Goal: Answer question/provide support: Share knowledge or assist other users

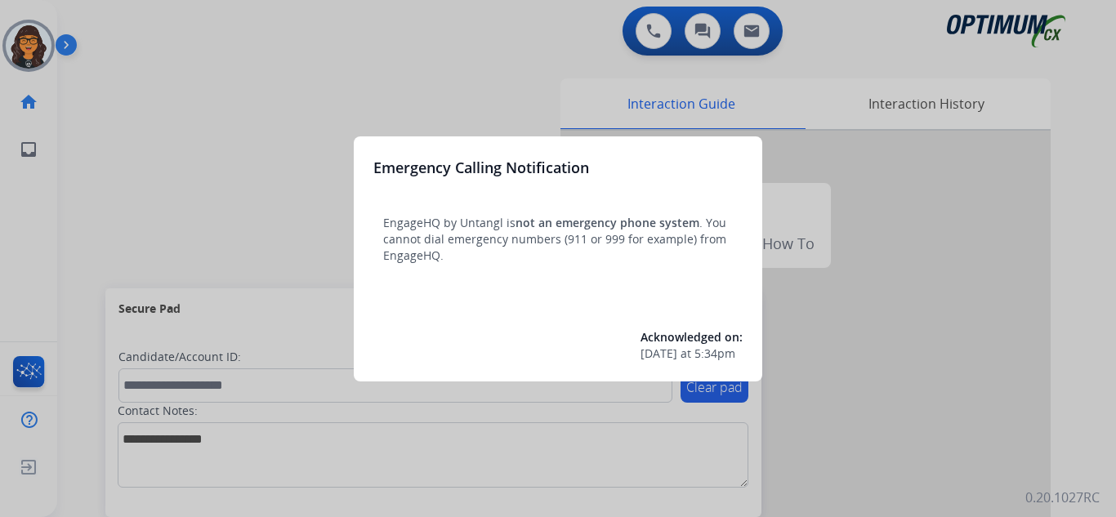
click at [102, 22] on div at bounding box center [558, 258] width 1116 height 517
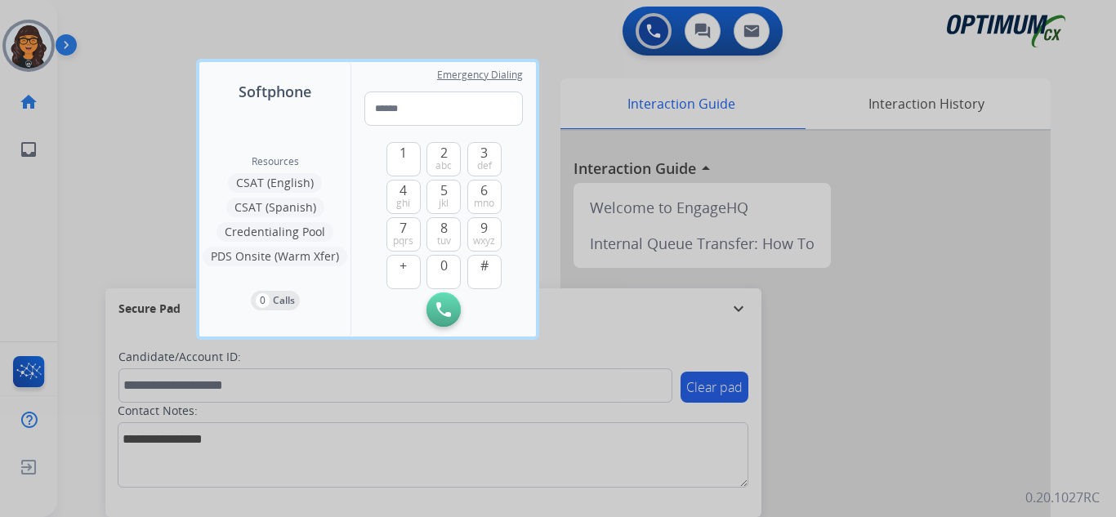
click at [102, 22] on div at bounding box center [558, 258] width 1116 height 517
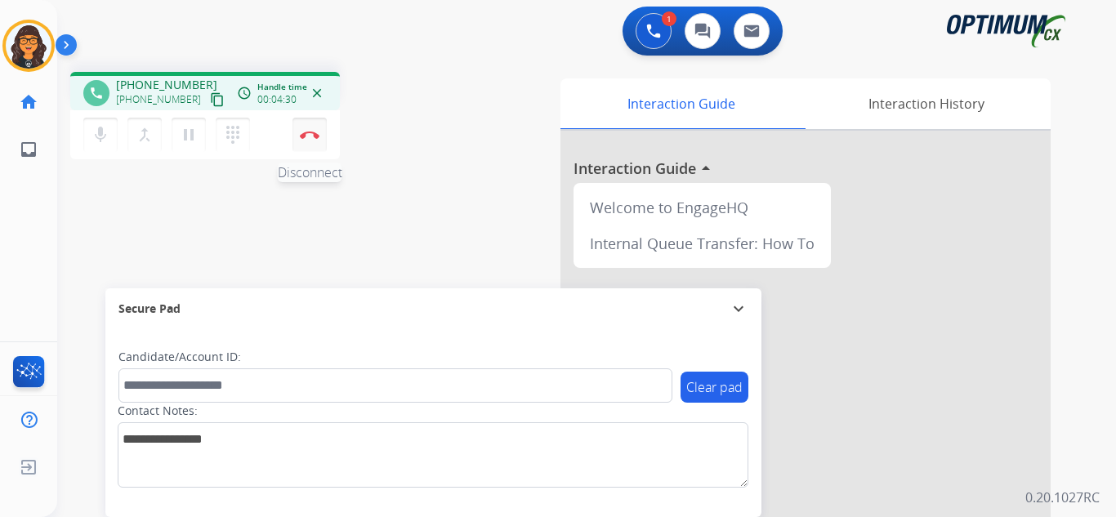
click at [308, 139] on button "Disconnect" at bounding box center [309, 135] width 34 height 34
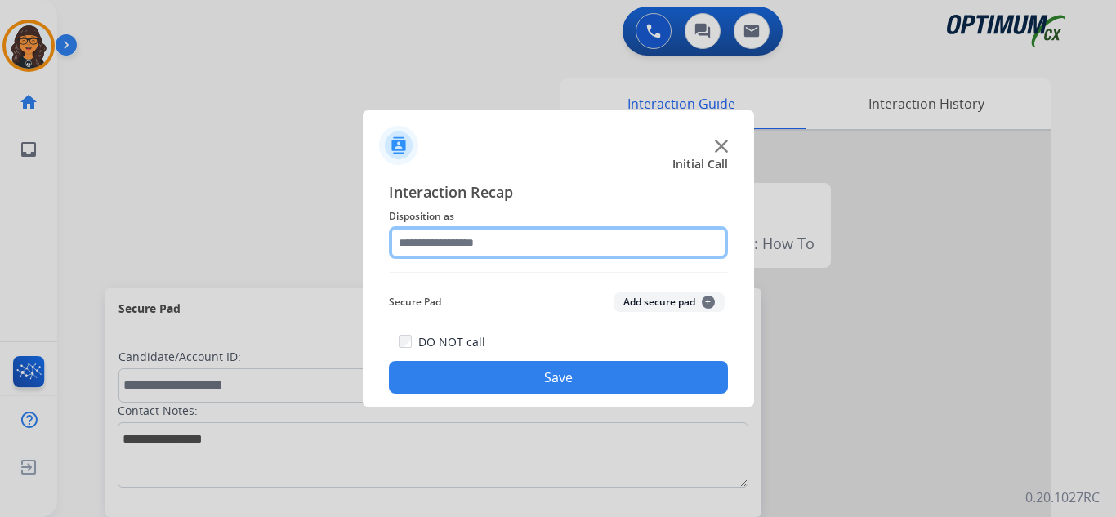
click at [448, 252] on input "text" at bounding box center [558, 242] width 339 height 33
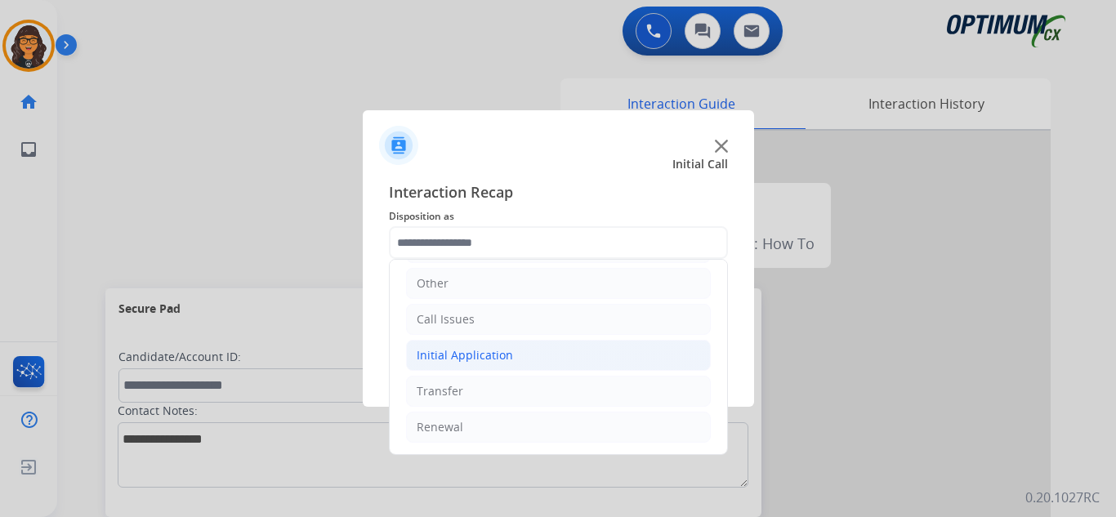
click at [479, 359] on div "Initial Application" at bounding box center [465, 355] width 96 height 16
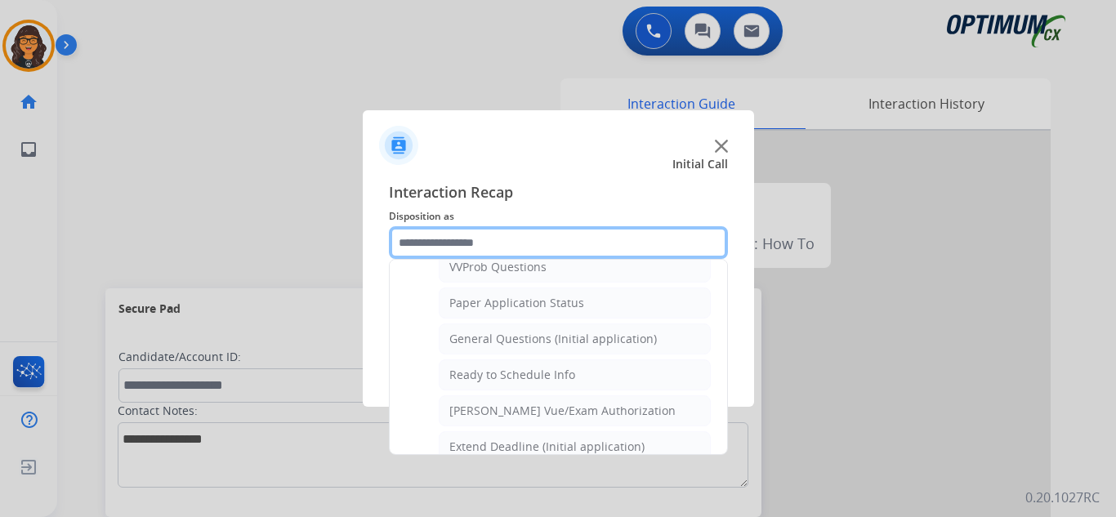
scroll to position [928, 0]
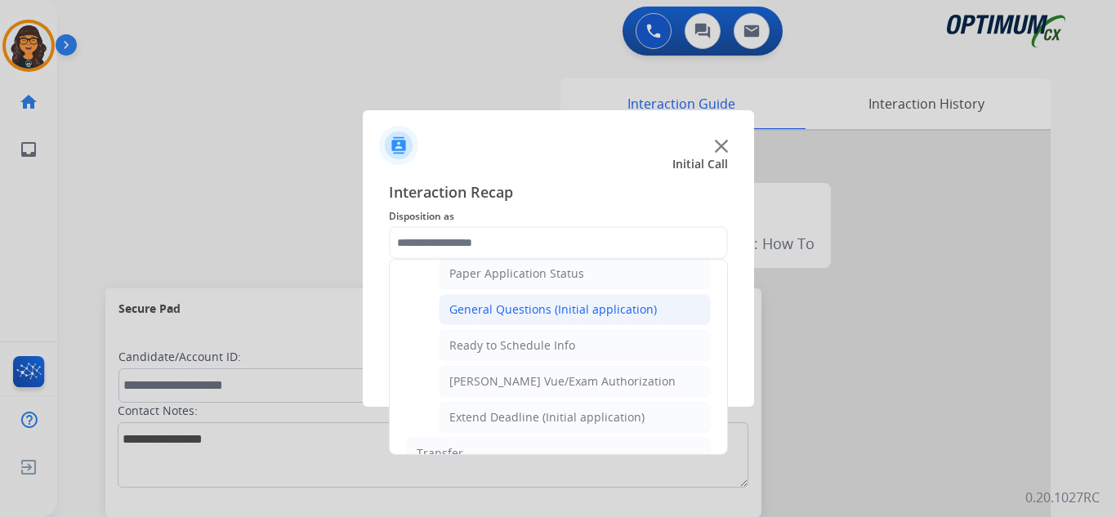
click at [538, 304] on div "General Questions (Initial application)" at bounding box center [552, 309] width 207 height 16
type input "**********"
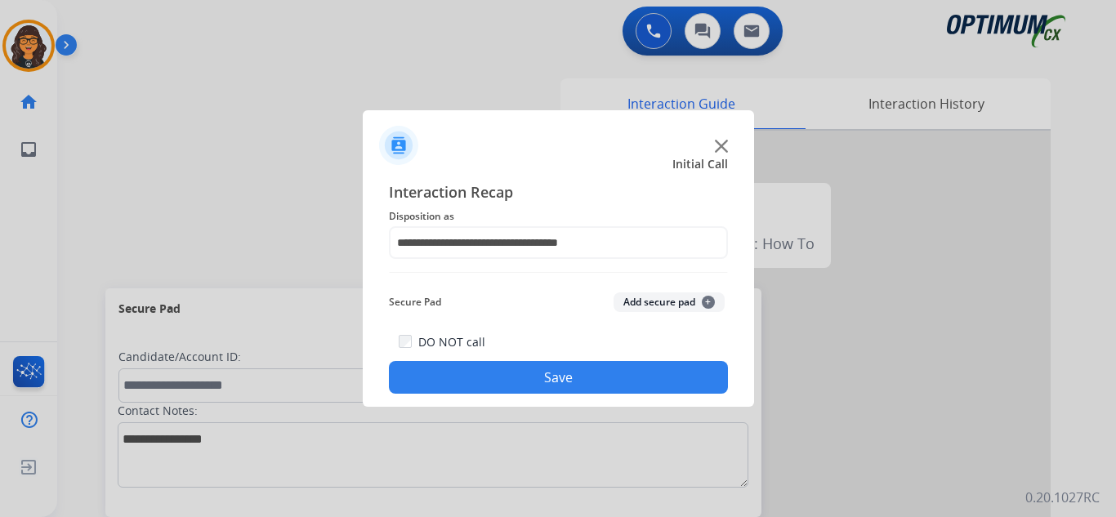
click at [539, 378] on button "Save" at bounding box center [558, 377] width 339 height 33
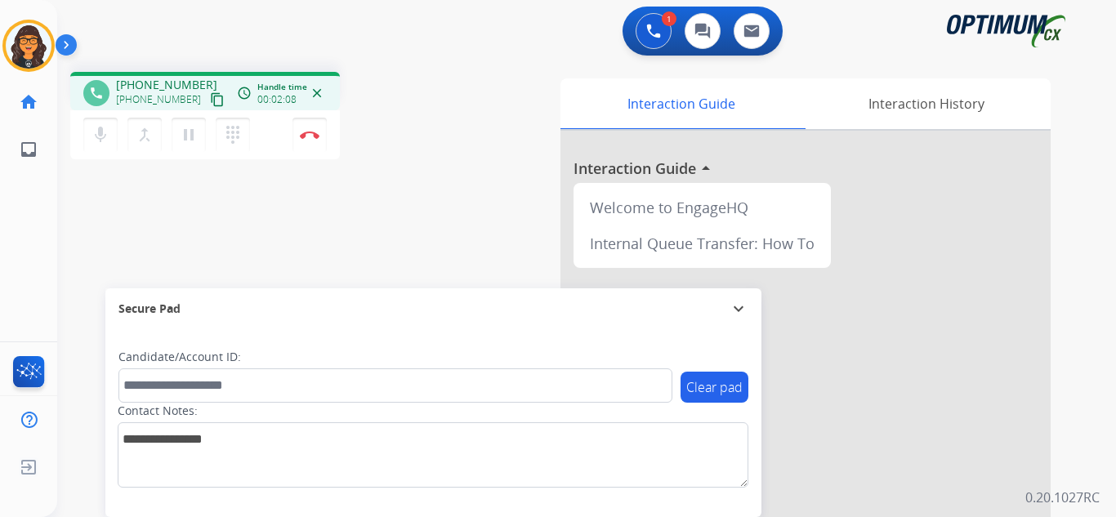
click at [210, 99] on mat-icon "content_copy" at bounding box center [217, 99] width 15 height 15
click at [305, 138] on img at bounding box center [310, 135] width 20 height 8
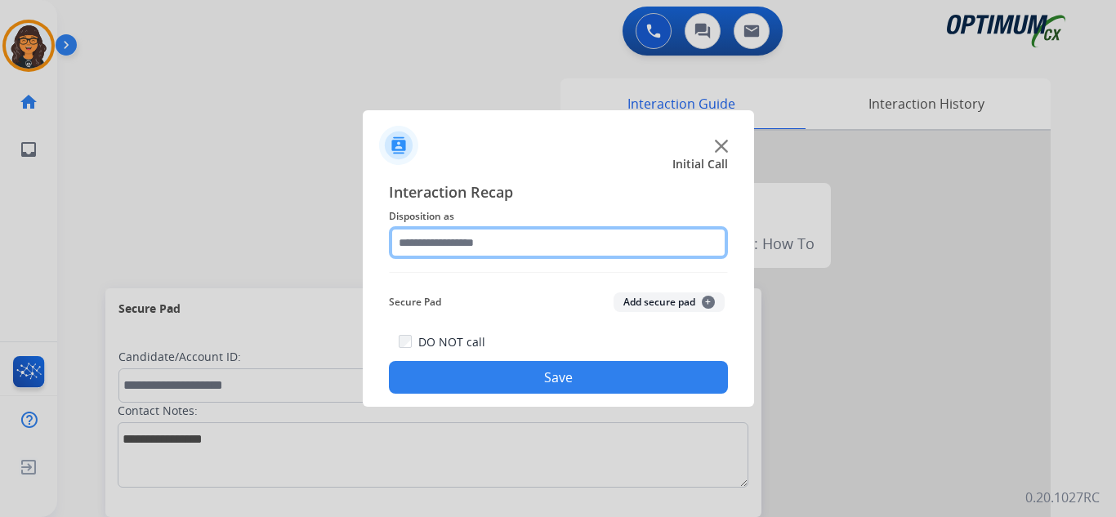
click at [425, 232] on input "text" at bounding box center [558, 242] width 339 height 33
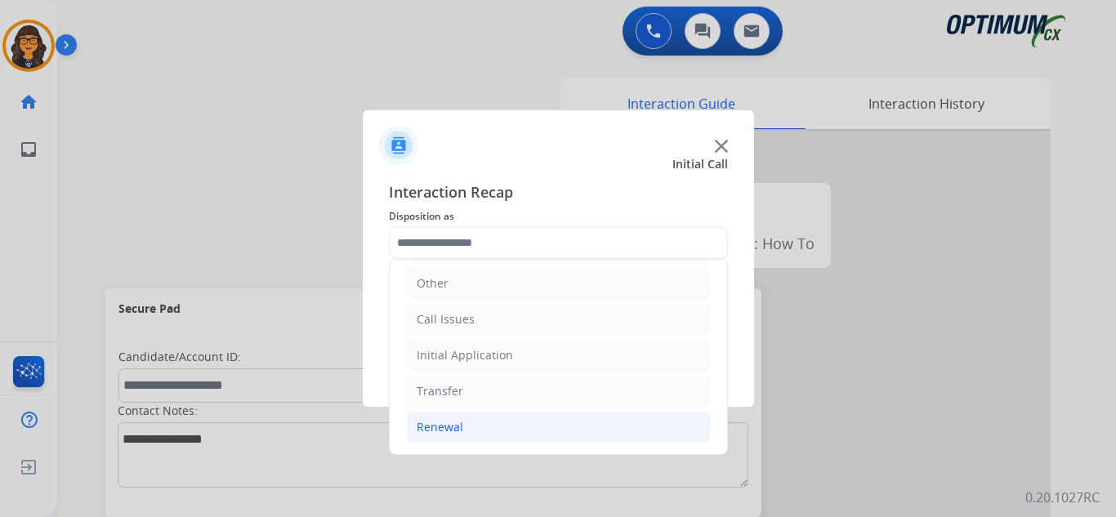
click at [439, 430] on div "Renewal" at bounding box center [440, 427] width 47 height 16
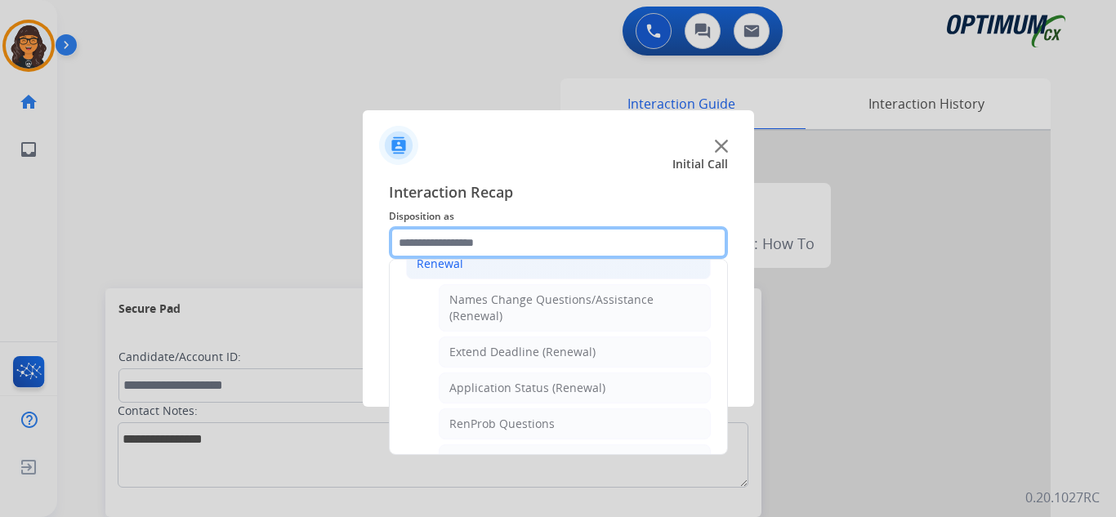
scroll to position [356, 0]
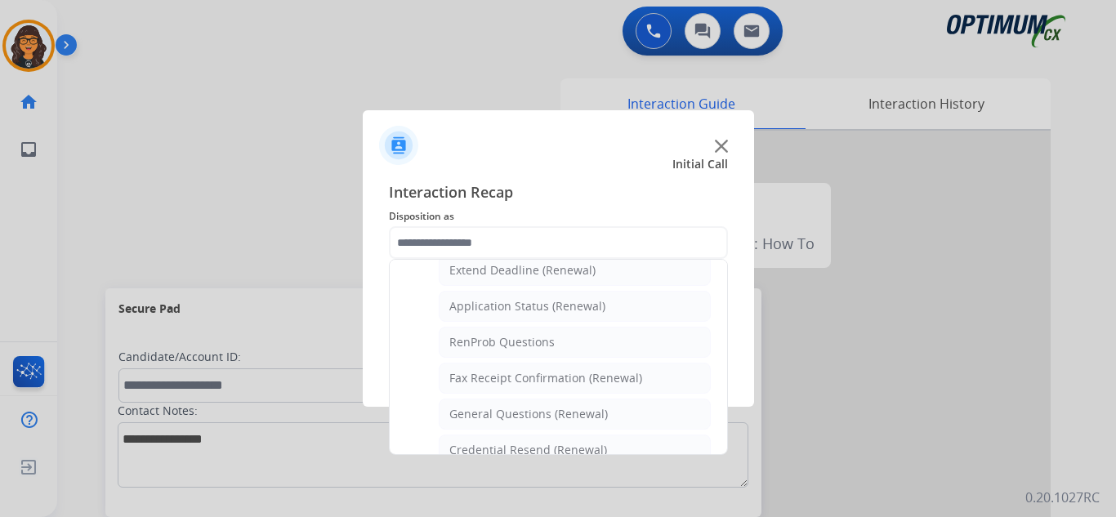
click at [517, 455] on div "Bookstore Finance PDS Other Call Issues Initial Application Transfer Renewal Na…" at bounding box center [558, 357] width 339 height 196
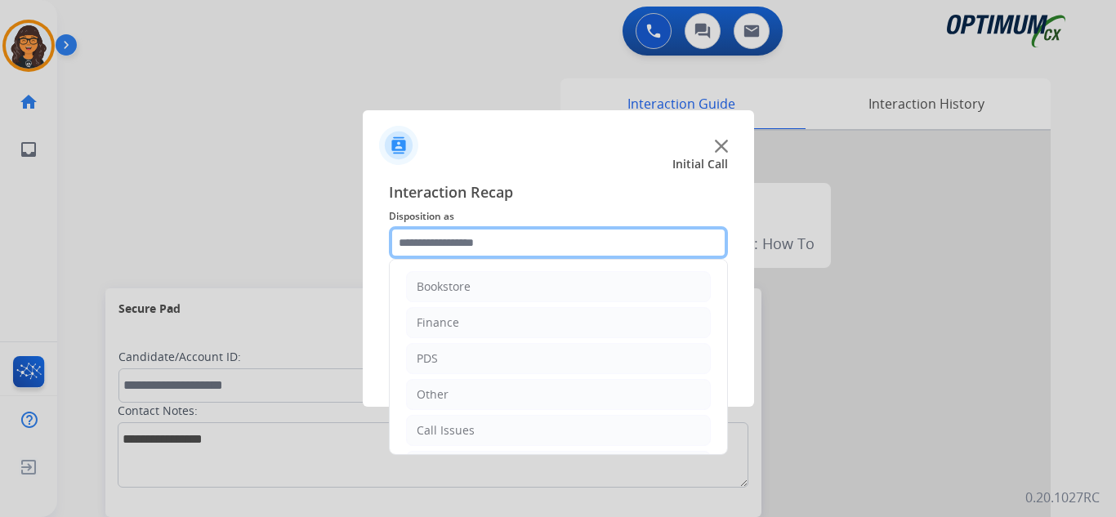
click at [528, 243] on input "text" at bounding box center [558, 242] width 339 height 33
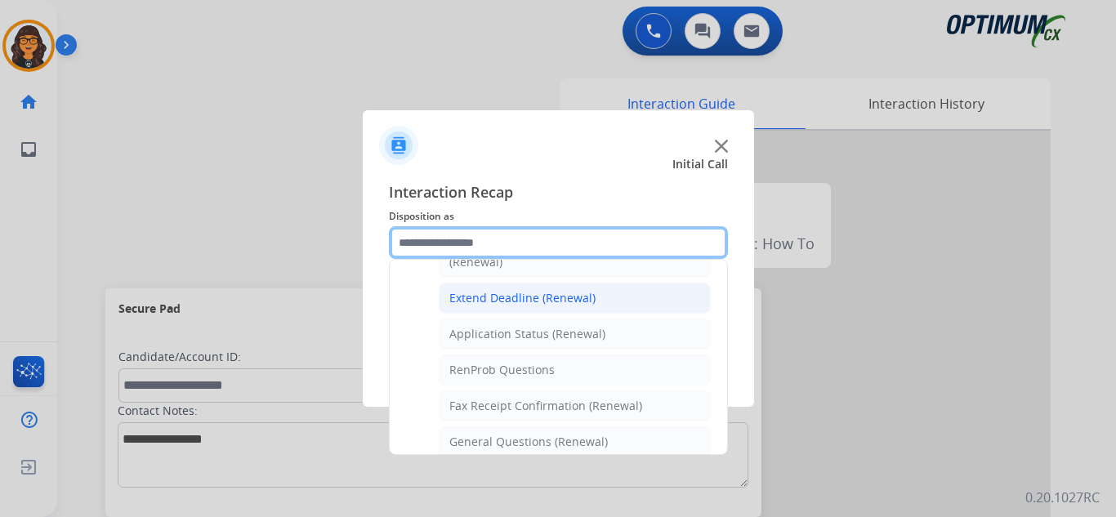
scroll to position [408, 0]
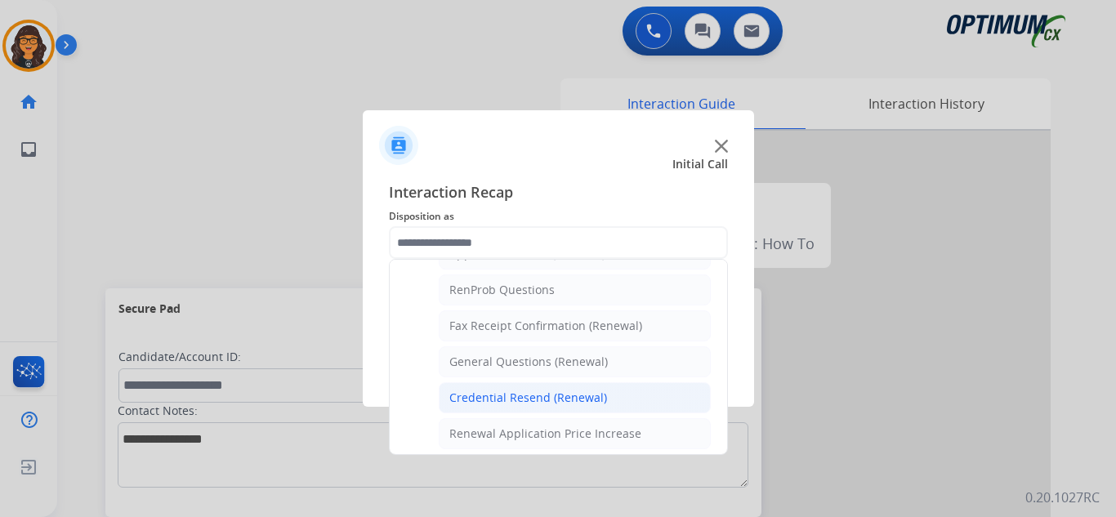
click at [519, 393] on div "Credential Resend (Renewal)" at bounding box center [528, 398] width 158 height 16
type input "**********"
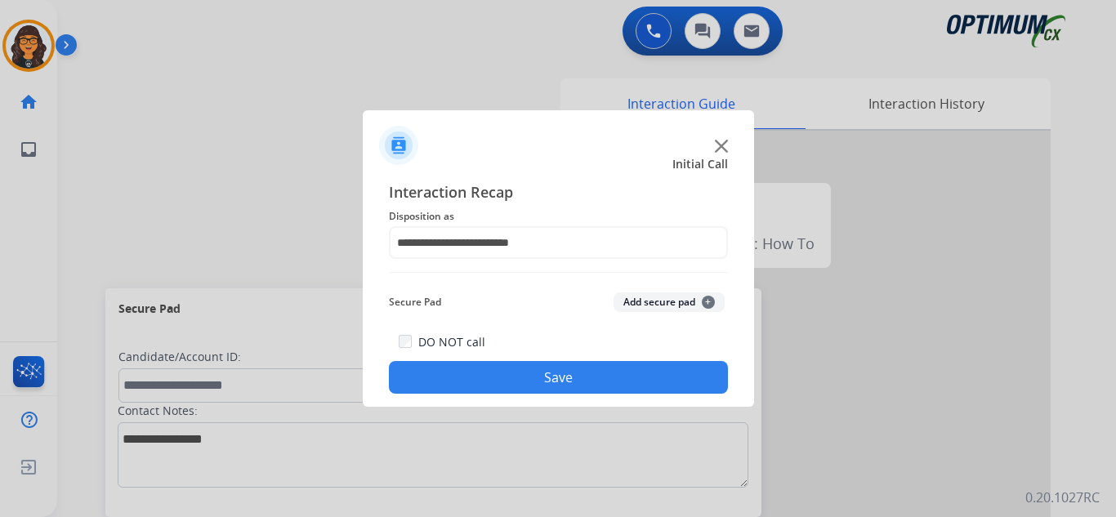
click at [522, 379] on button "Save" at bounding box center [558, 377] width 339 height 33
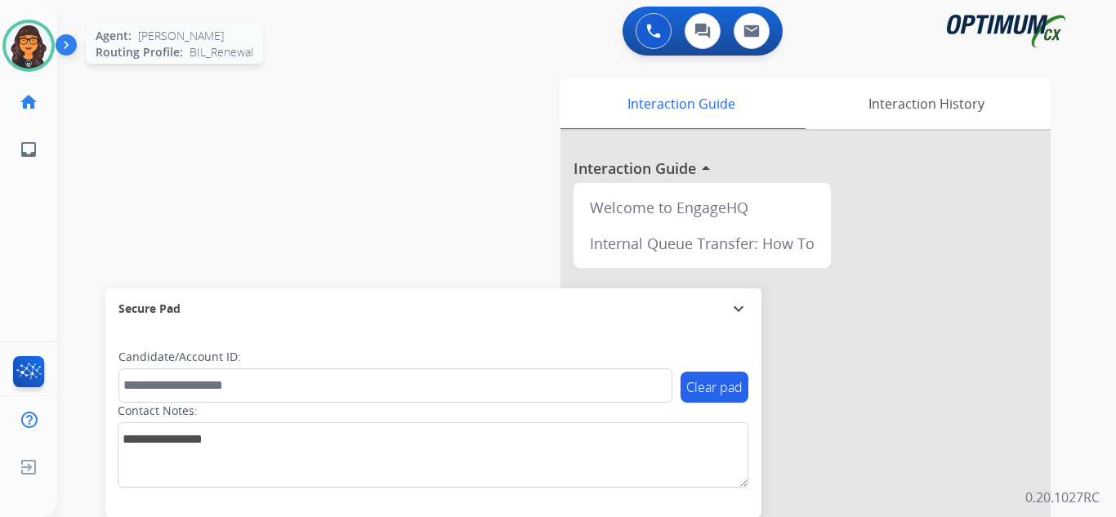
click at [46, 48] on img at bounding box center [29, 46] width 46 height 46
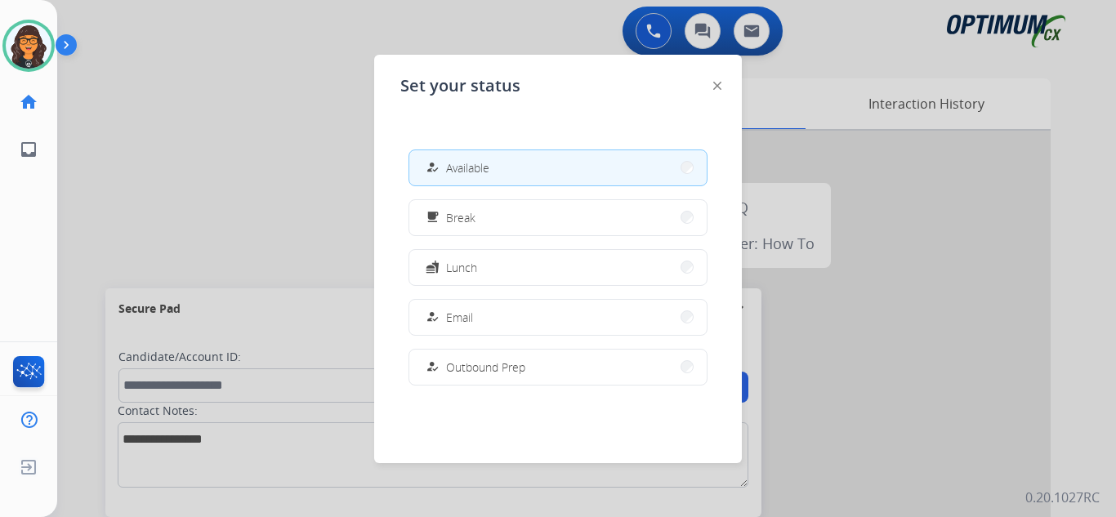
drag, startPoint x: 436, startPoint y: 221, endPoint x: 470, endPoint y: 236, distance: 37.7
click at [437, 221] on mat-icon "free_breakfast" at bounding box center [433, 218] width 14 height 14
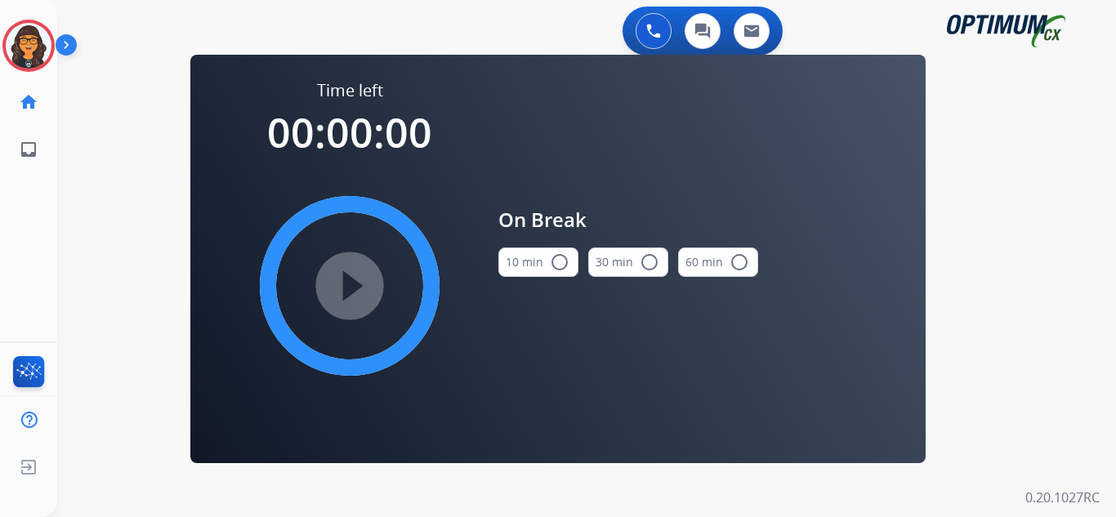
drag, startPoint x: 533, startPoint y: 262, endPoint x: 428, endPoint y: 267, distance: 105.5
click at [528, 263] on button "10 min radio_button_unchecked" at bounding box center [538, 261] width 80 height 29
click at [347, 280] on mat-icon "play_circle_filled" at bounding box center [350, 286] width 20 height 20
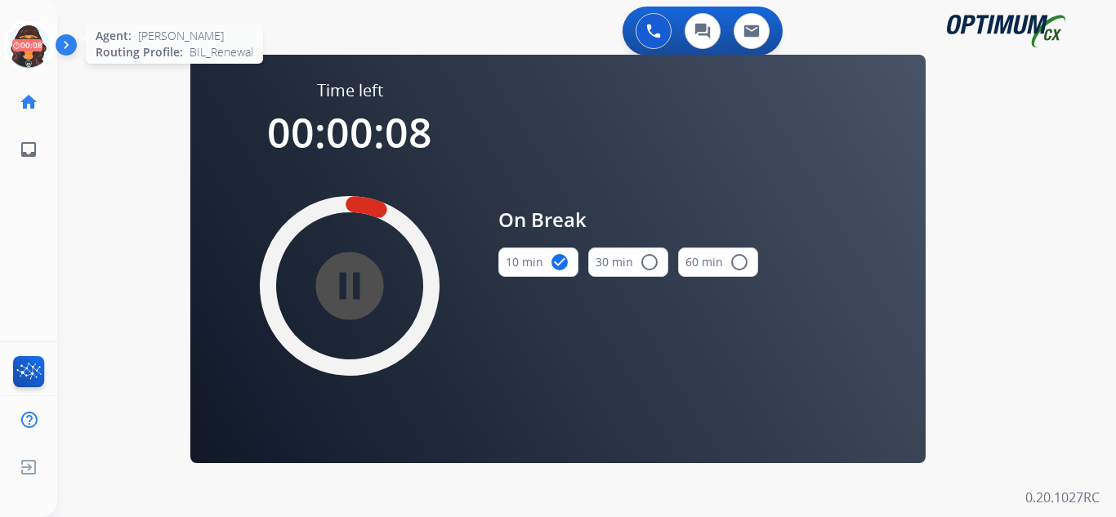
click at [31, 42] on icon at bounding box center [28, 46] width 53 height 53
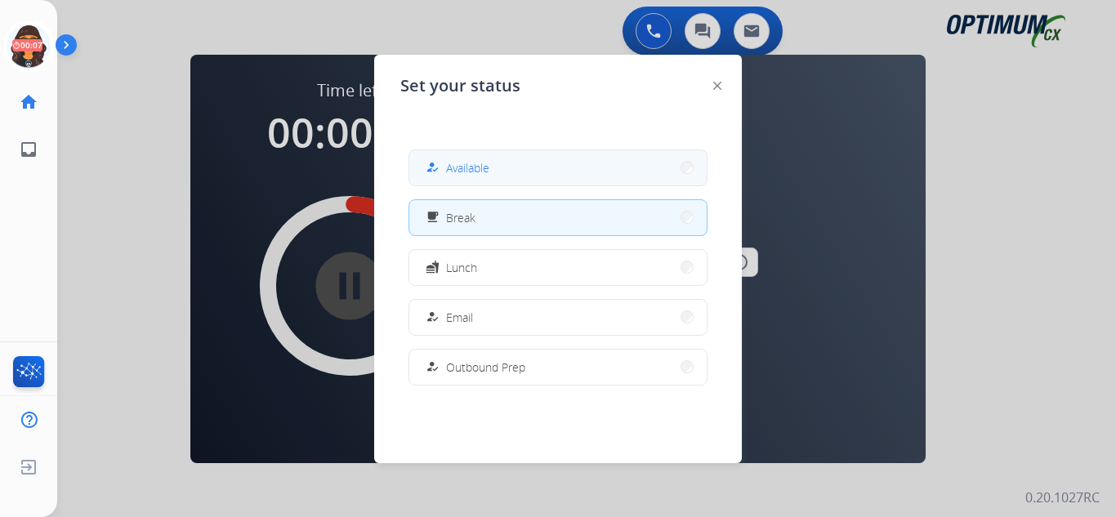
click at [482, 165] on span "Available" at bounding box center [467, 167] width 43 height 17
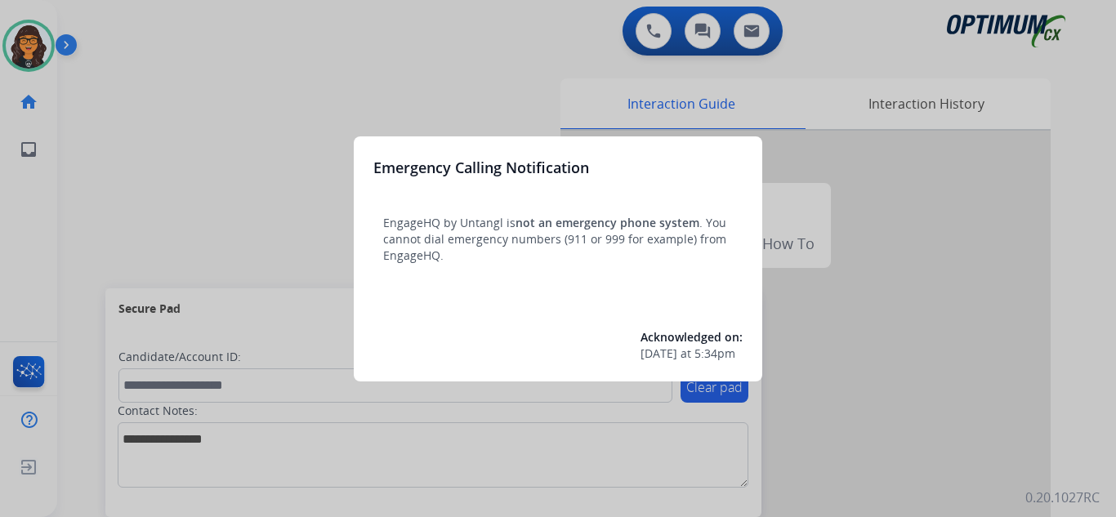
click at [107, 26] on div at bounding box center [558, 258] width 1116 height 517
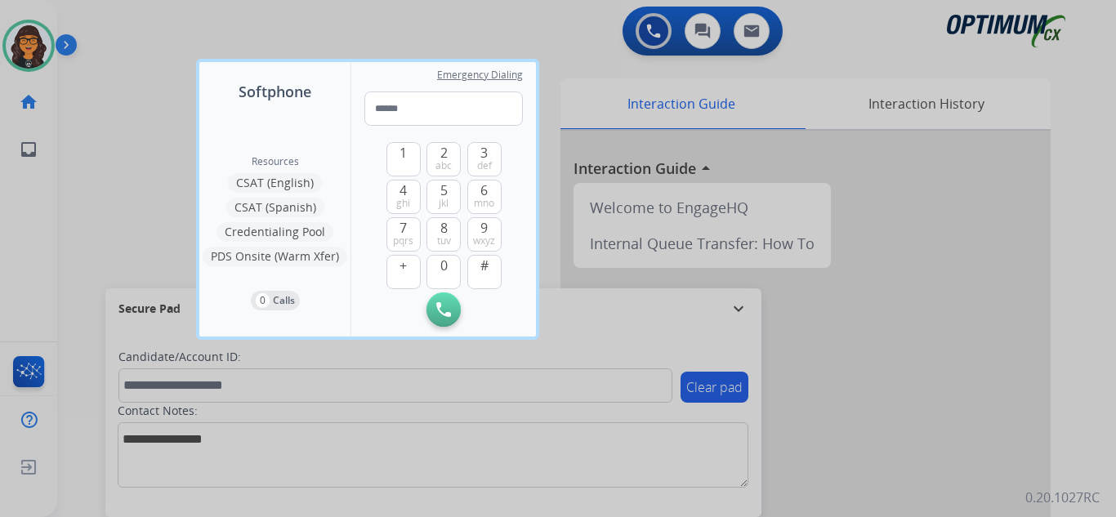
click at [107, 26] on div at bounding box center [558, 258] width 1116 height 517
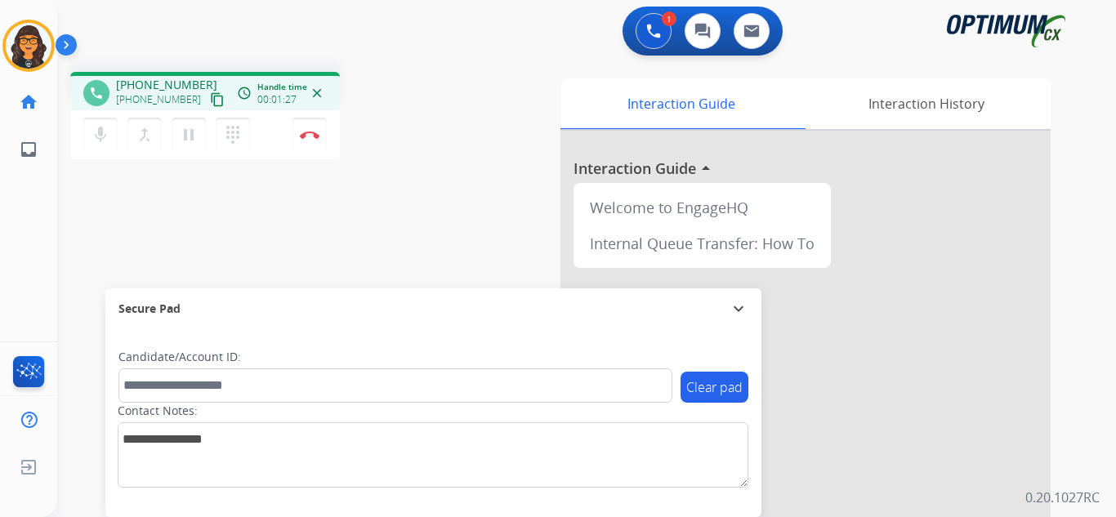
click at [210, 100] on mat-icon "content_copy" at bounding box center [217, 99] width 15 height 15
click at [310, 137] on img at bounding box center [310, 135] width 20 height 8
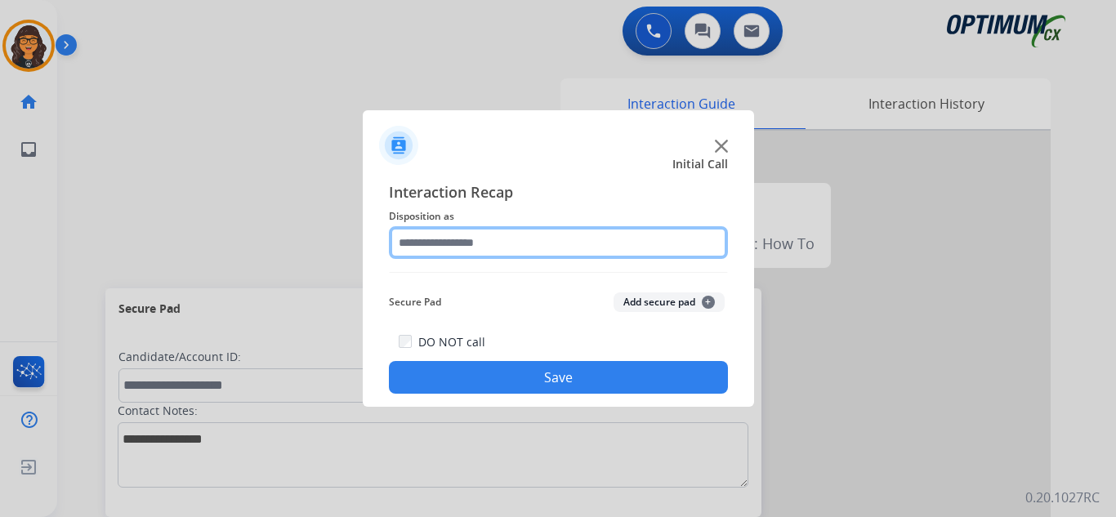
click at [441, 238] on input "text" at bounding box center [558, 242] width 339 height 33
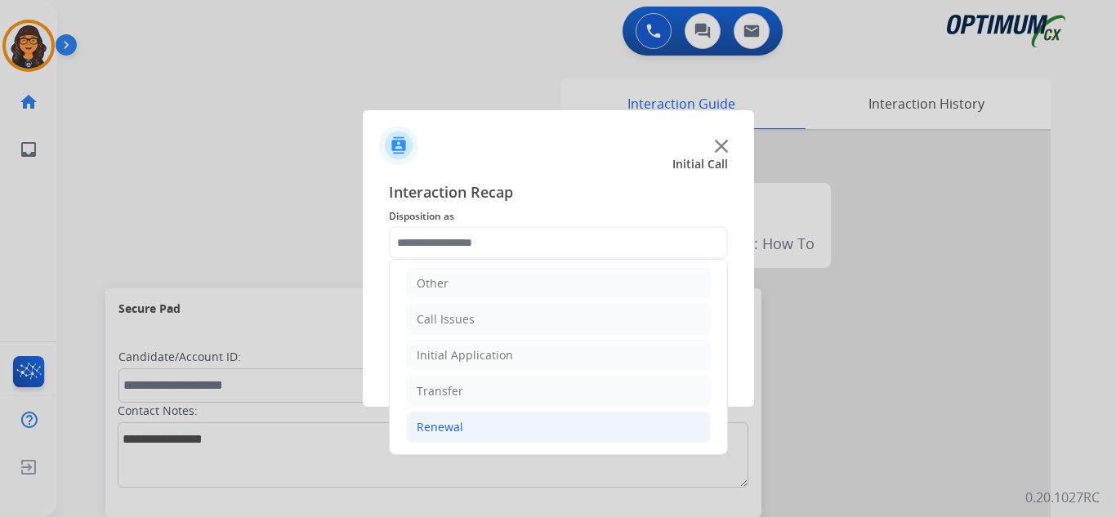
click at [437, 430] on div "Renewal" at bounding box center [440, 427] width 47 height 16
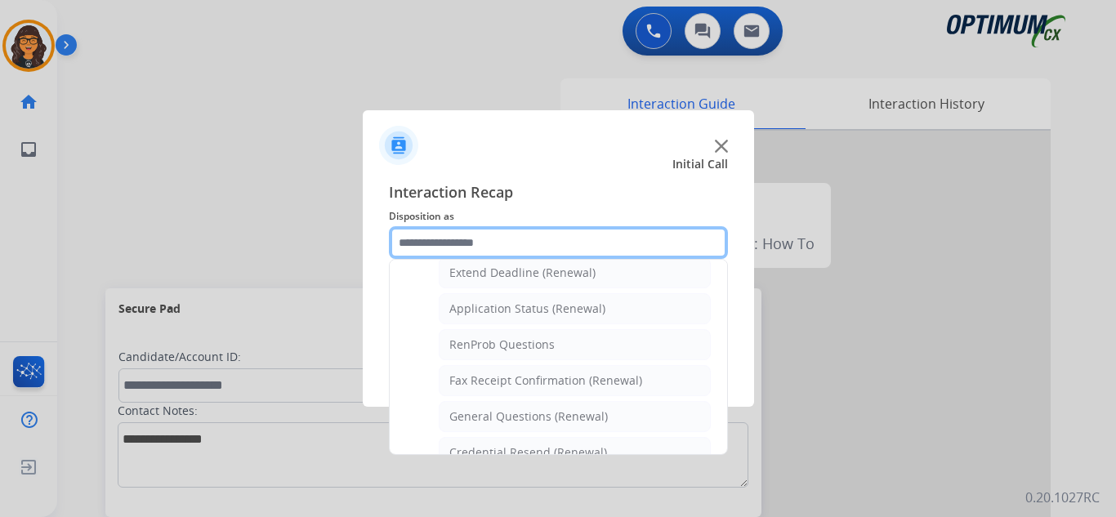
scroll to position [356, 0]
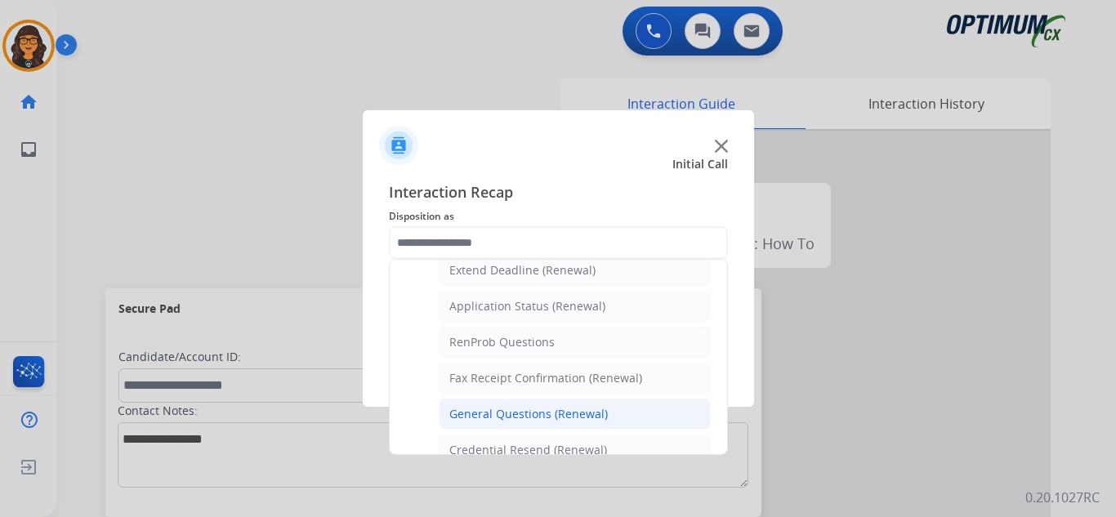
click at [506, 408] on div "General Questions (Renewal)" at bounding box center [528, 414] width 158 height 16
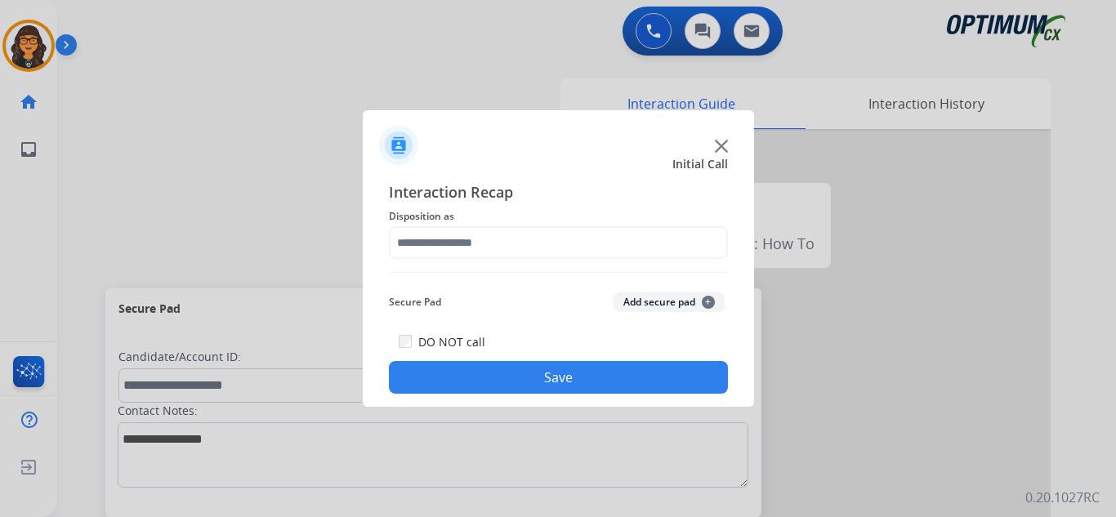
type input "**********"
click at [489, 368] on button "Save" at bounding box center [558, 377] width 339 height 33
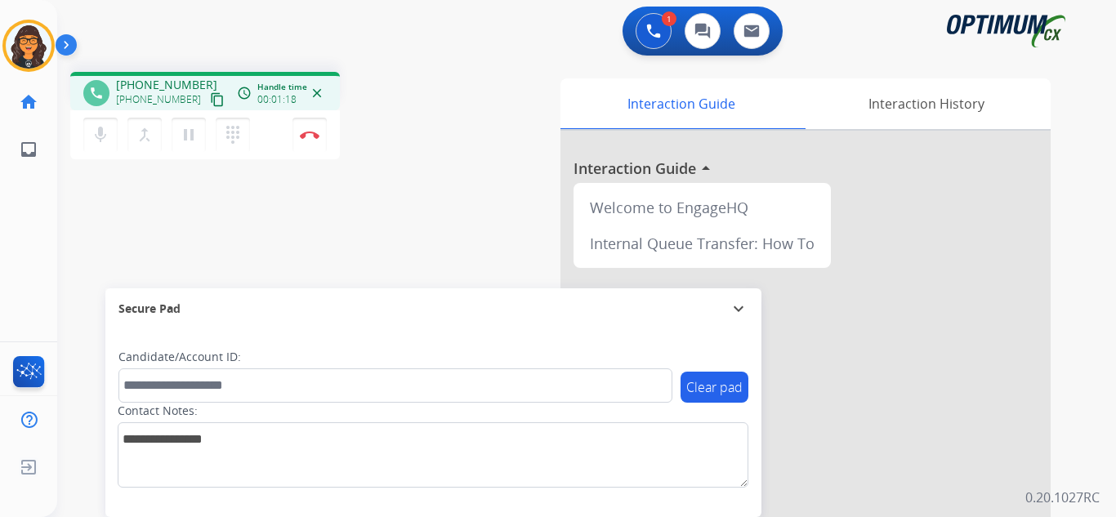
click at [210, 103] on mat-icon "content_copy" at bounding box center [217, 99] width 15 height 15
drag, startPoint x: 199, startPoint y: 98, endPoint x: 200, endPoint y: 54, distance: 44.1
click at [210, 97] on mat-icon "content_copy" at bounding box center [217, 99] width 15 height 15
click at [301, 135] on img at bounding box center [310, 135] width 20 height 8
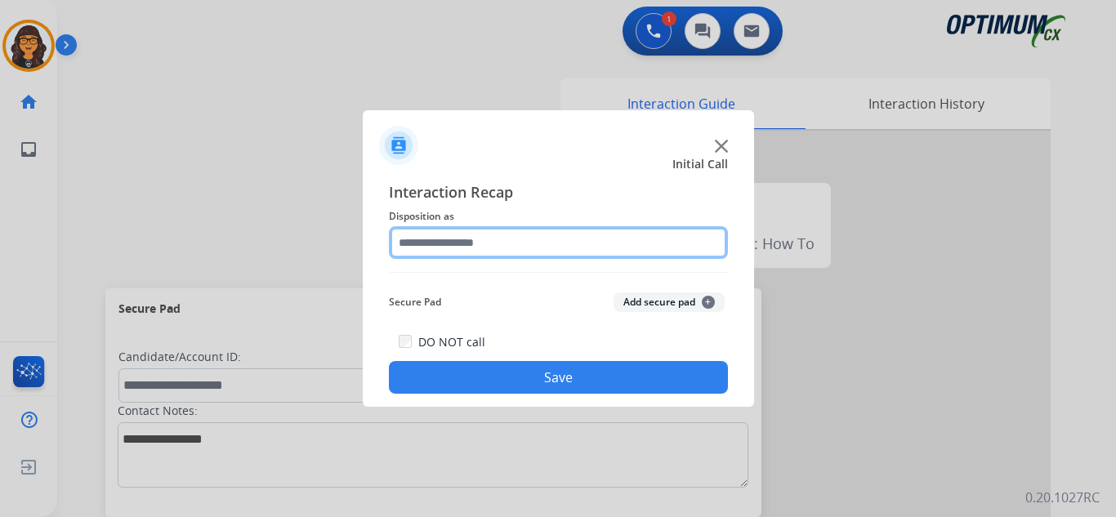
click at [439, 244] on input "text" at bounding box center [558, 242] width 339 height 33
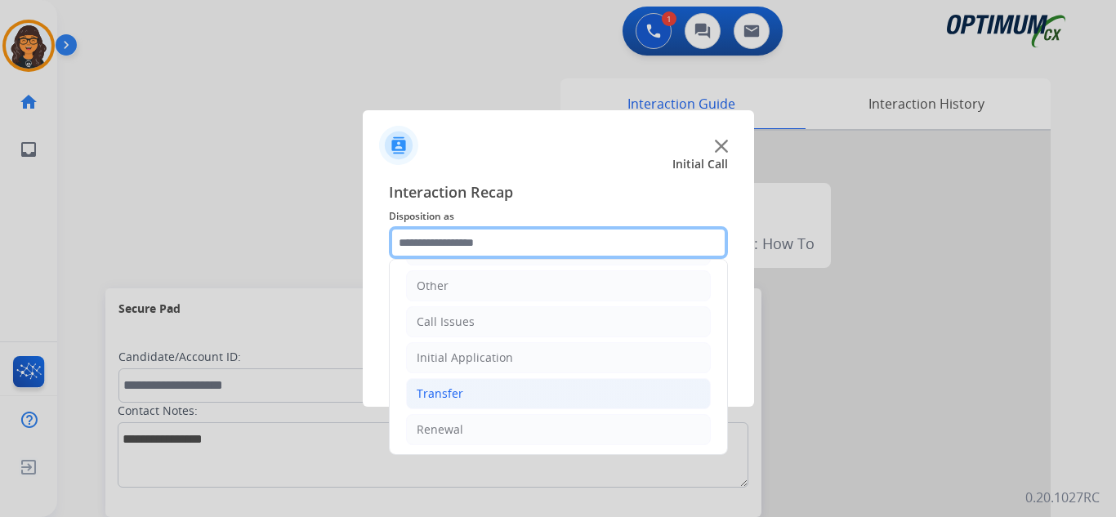
scroll to position [111, 0]
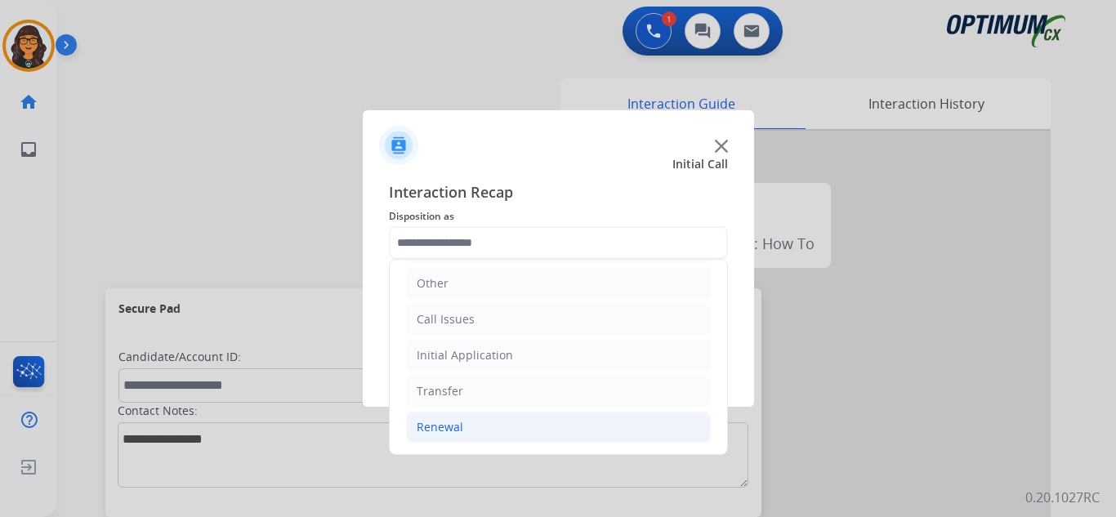
click at [453, 428] on div "Renewal" at bounding box center [440, 427] width 47 height 16
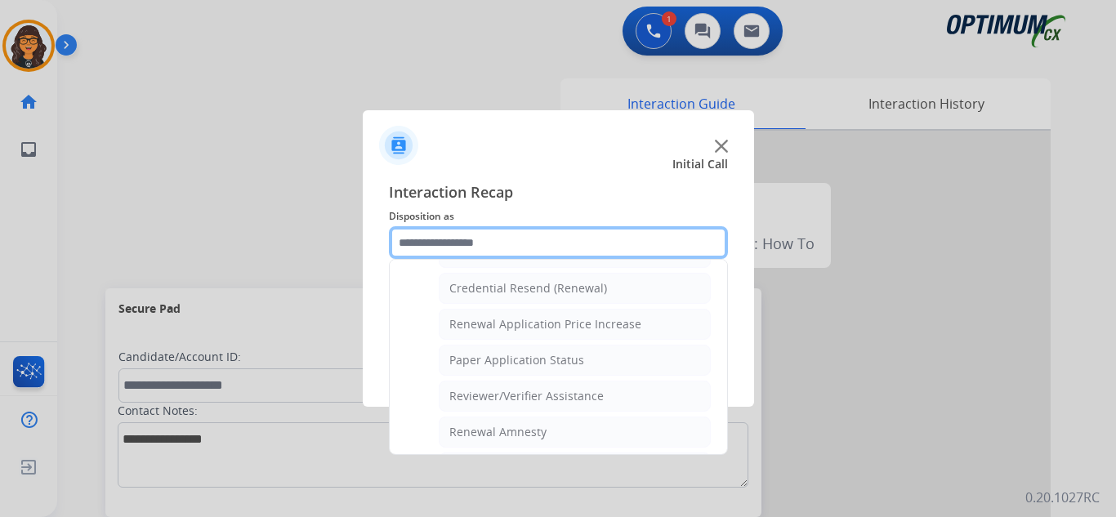
scroll to position [519, 0]
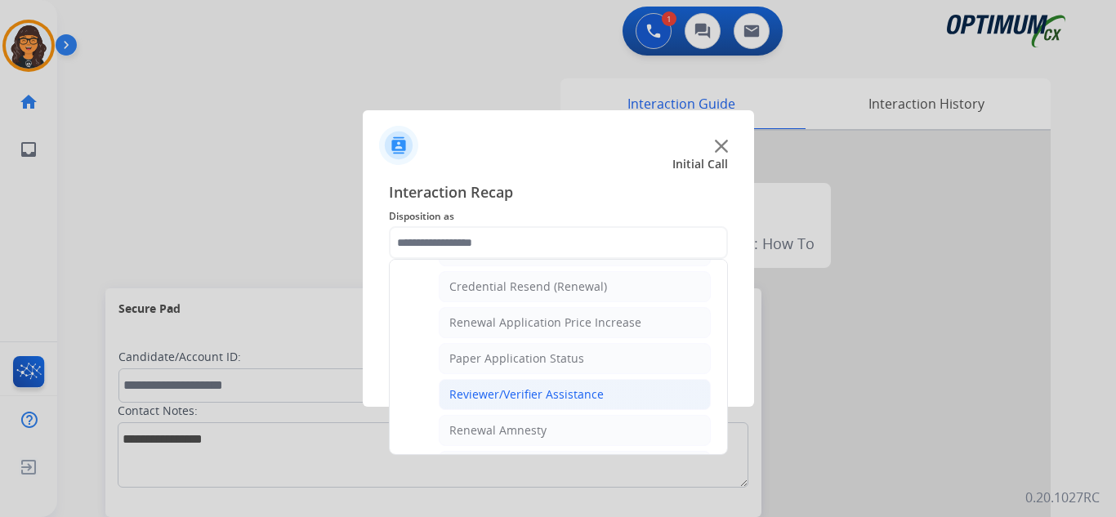
click at [519, 391] on div "Reviewer/Verifier Assistance" at bounding box center [526, 394] width 154 height 16
type input "**********"
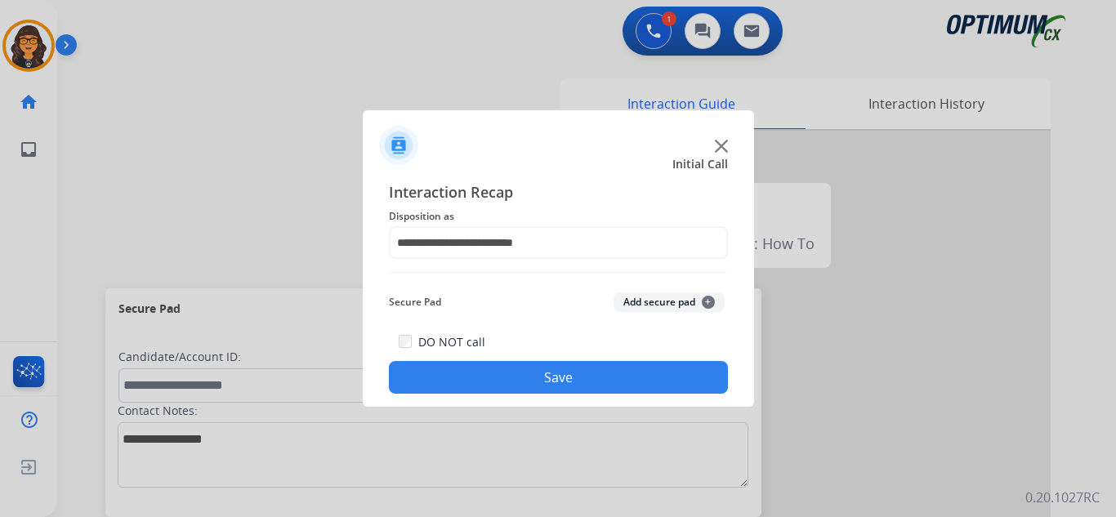
click at [513, 377] on button "Save" at bounding box center [558, 377] width 339 height 33
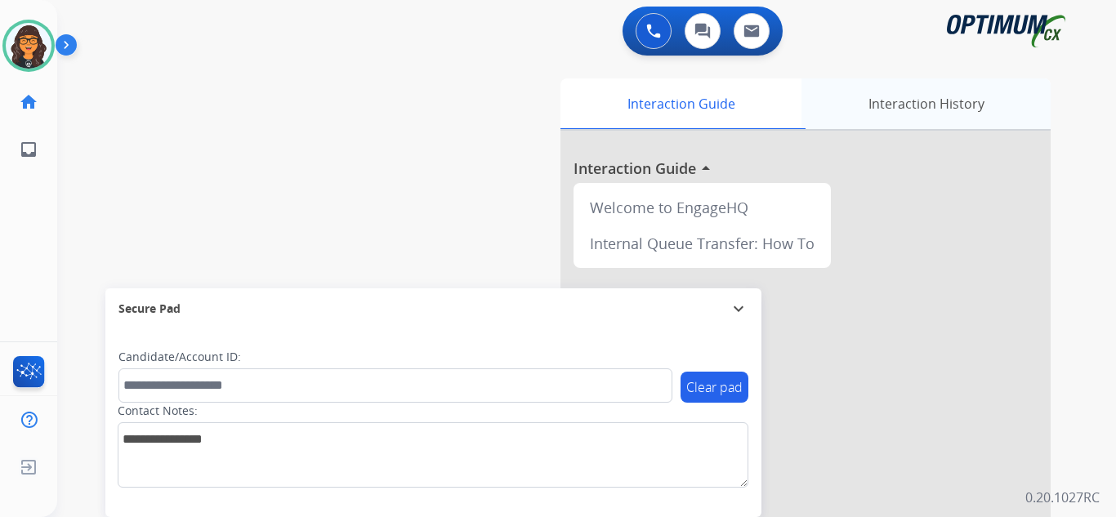
click at [906, 98] on div "Interaction History" at bounding box center [925, 103] width 249 height 51
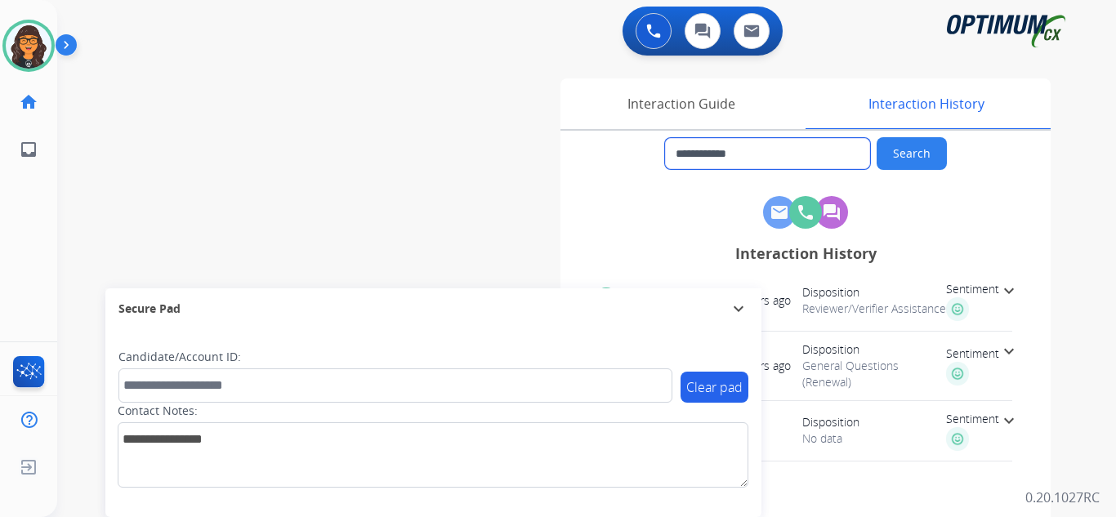
drag, startPoint x: 766, startPoint y: 149, endPoint x: 657, endPoint y: 151, distance: 108.7
click at [657, 151] on div "**********" at bounding box center [805, 153] width 490 height 33
click at [653, 25] on img at bounding box center [653, 31] width 15 height 15
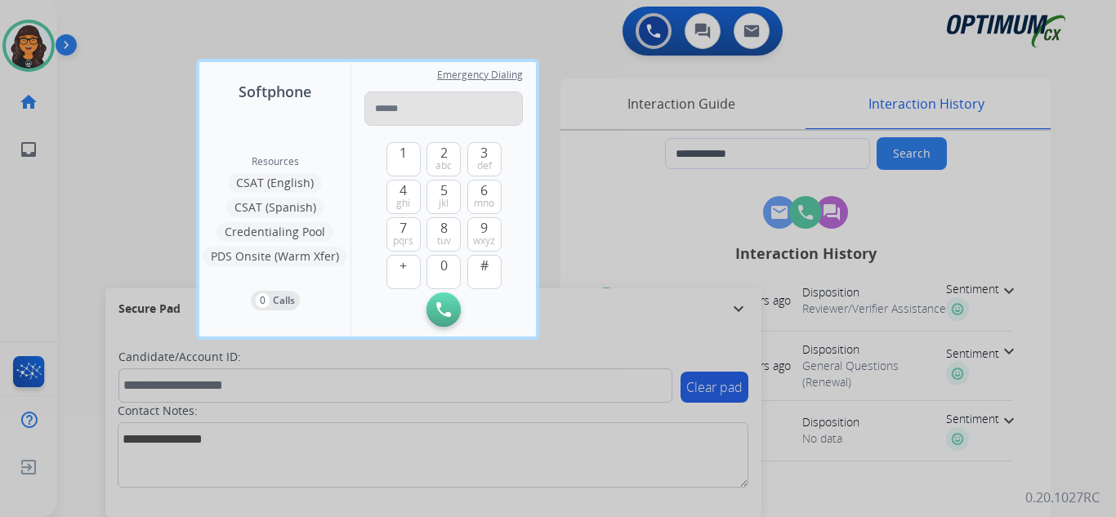
click at [381, 110] on input "tel" at bounding box center [443, 108] width 158 height 34
type input "**********"
click at [440, 301] on button "Initiate Call" at bounding box center [443, 309] width 34 height 34
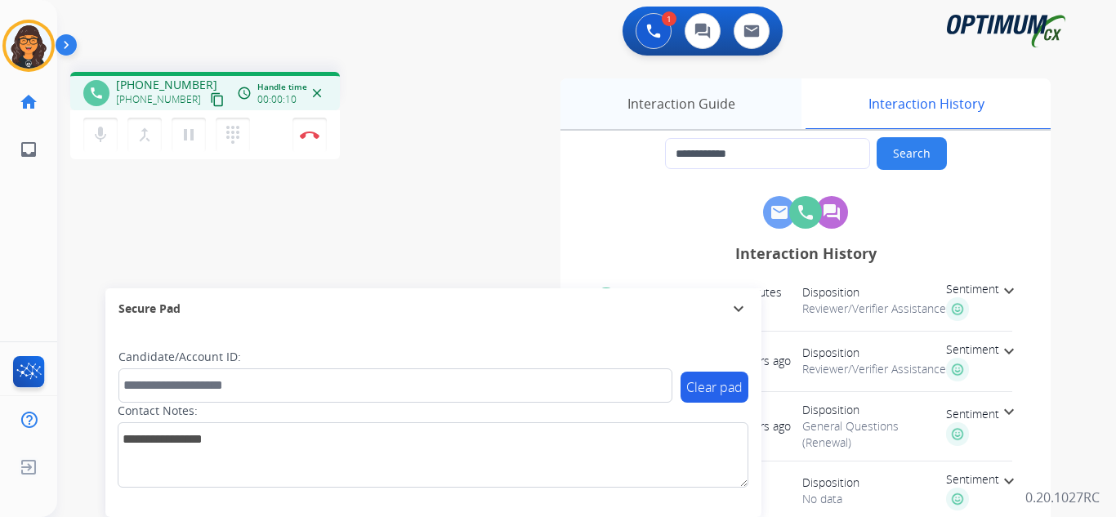
click at [684, 106] on div "Interaction Guide" at bounding box center [680, 103] width 241 height 51
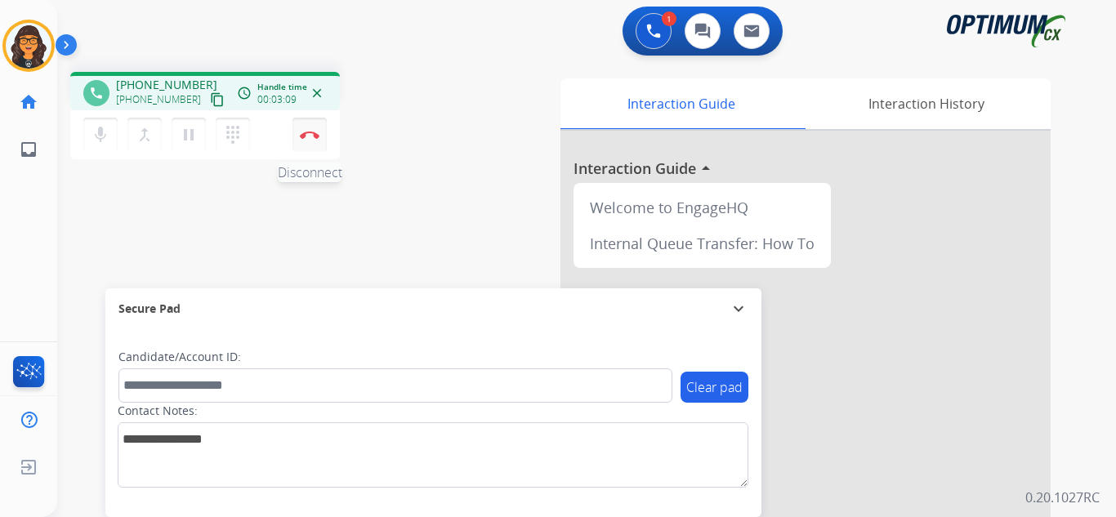
click at [304, 138] on button "Disconnect" at bounding box center [309, 135] width 34 height 34
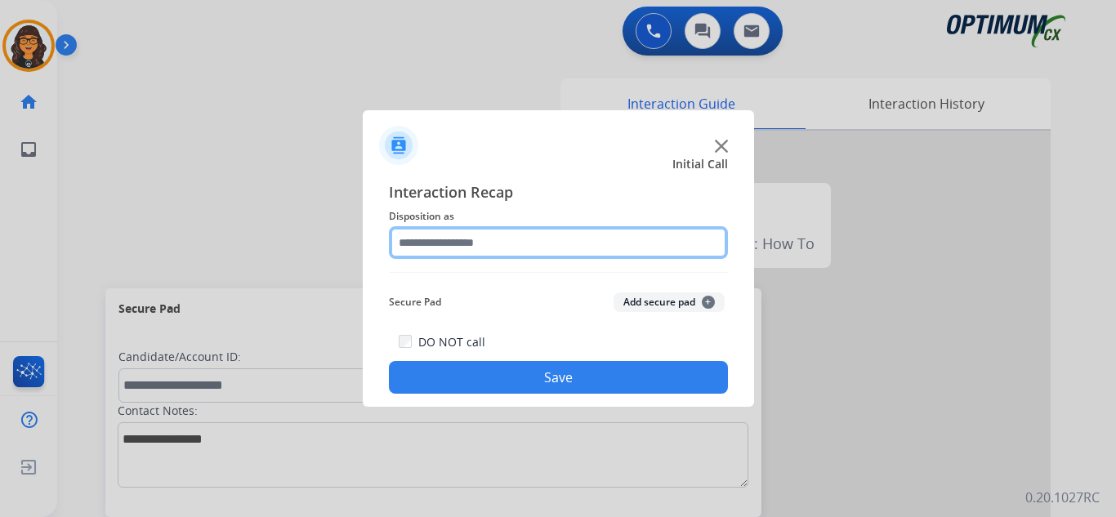
click at [467, 240] on input "text" at bounding box center [558, 242] width 339 height 33
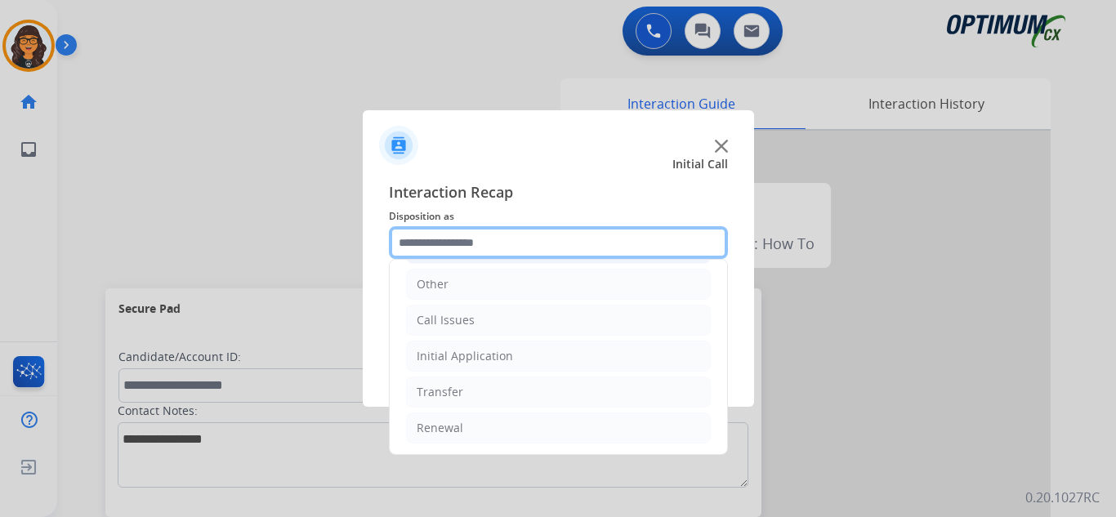
scroll to position [111, 0]
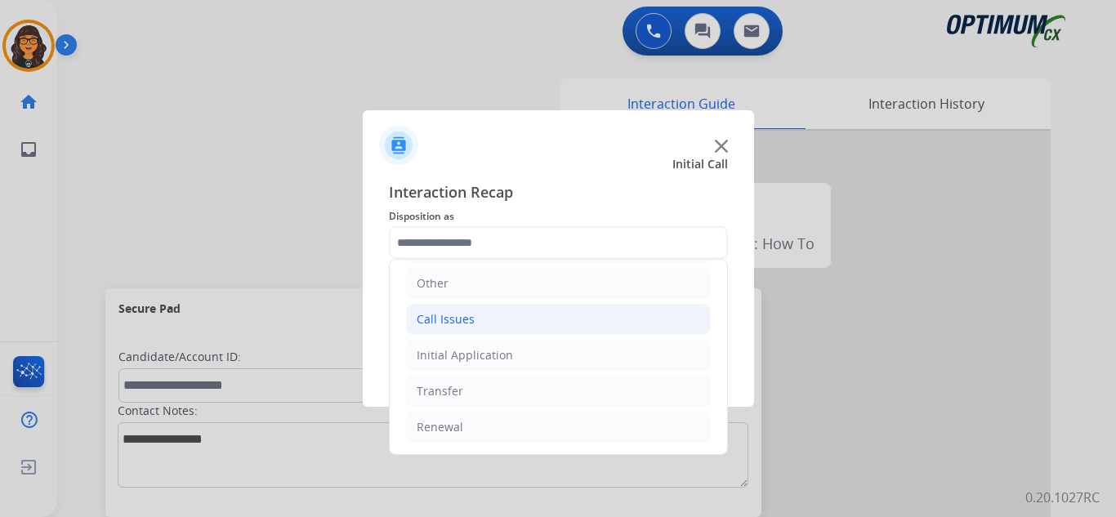
click at [455, 321] on div "Call Issues" at bounding box center [446, 319] width 58 height 16
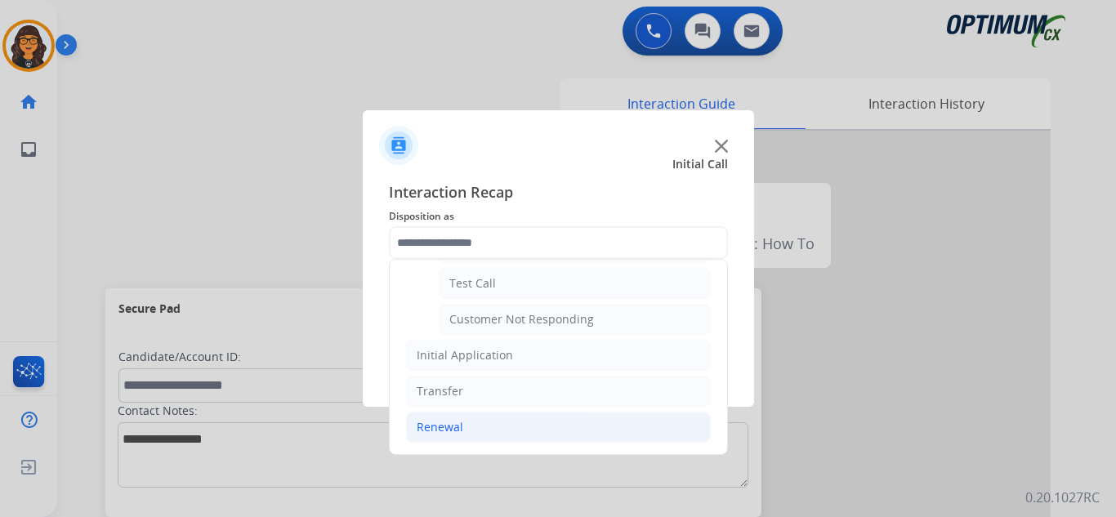
click at [442, 423] on div "Renewal" at bounding box center [440, 427] width 47 height 16
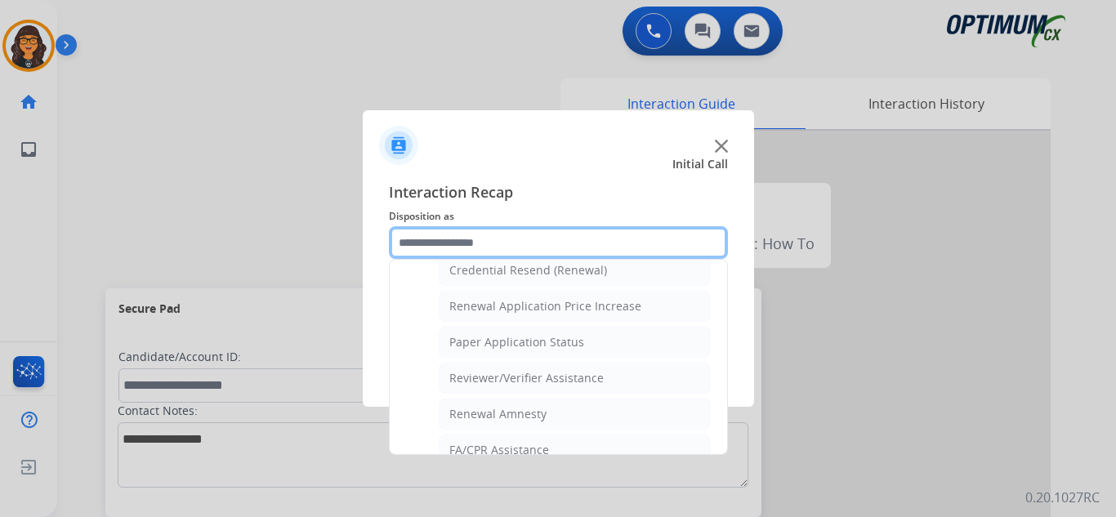
scroll to position [617, 0]
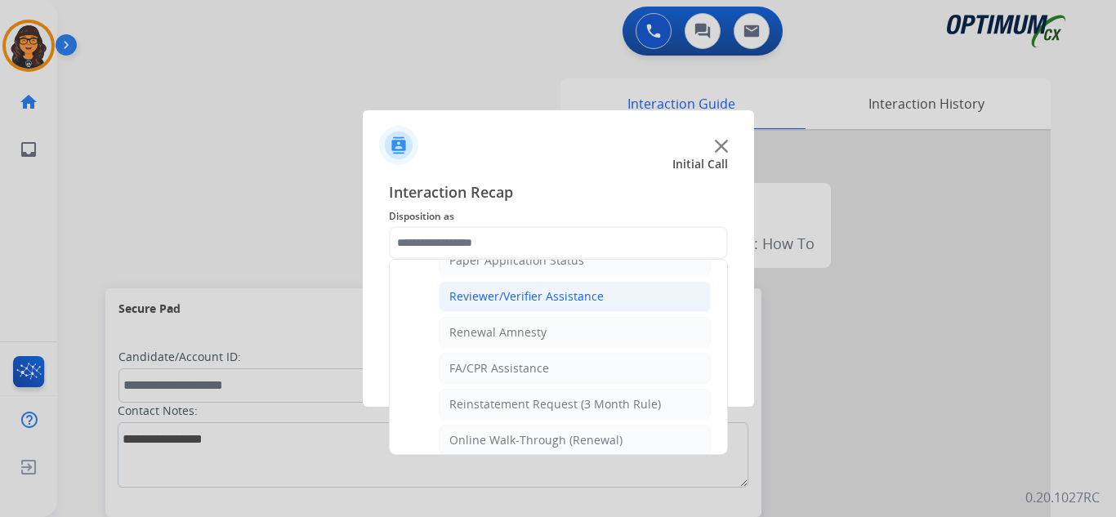
click at [546, 304] on div "Reviewer/Verifier Assistance" at bounding box center [526, 296] width 154 height 16
type input "**********"
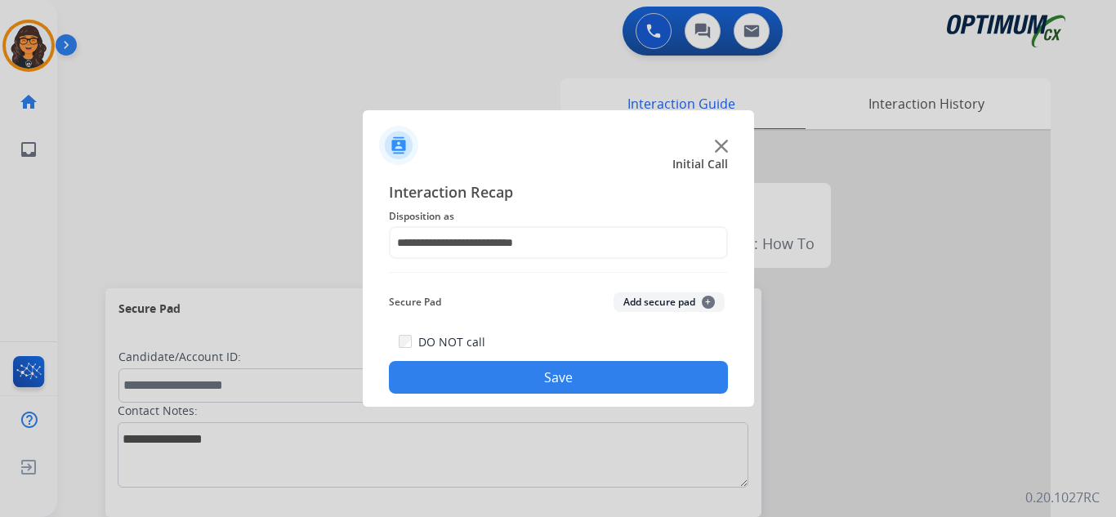
click at [515, 381] on button "Save" at bounding box center [558, 377] width 339 height 33
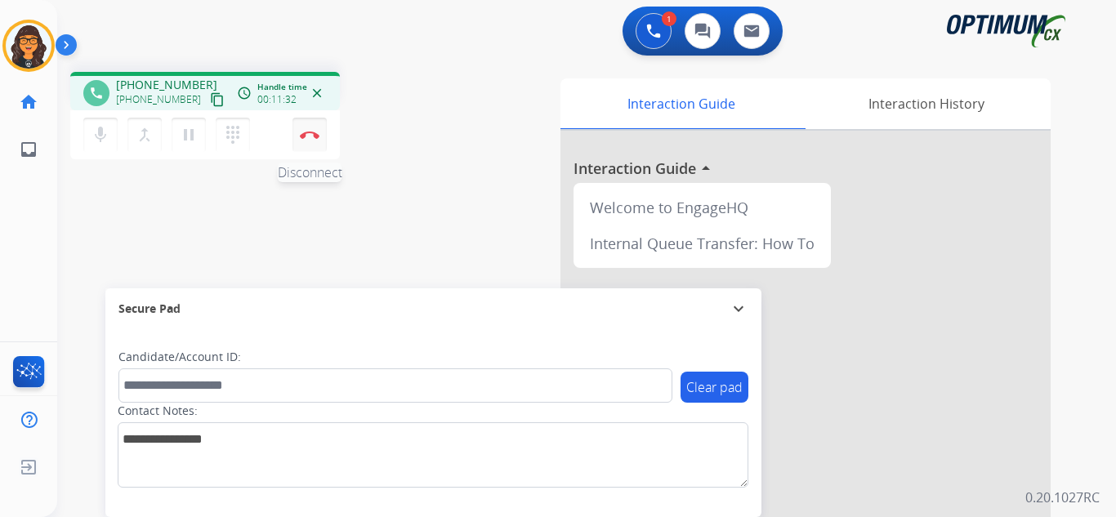
click at [308, 134] on img at bounding box center [310, 135] width 20 height 8
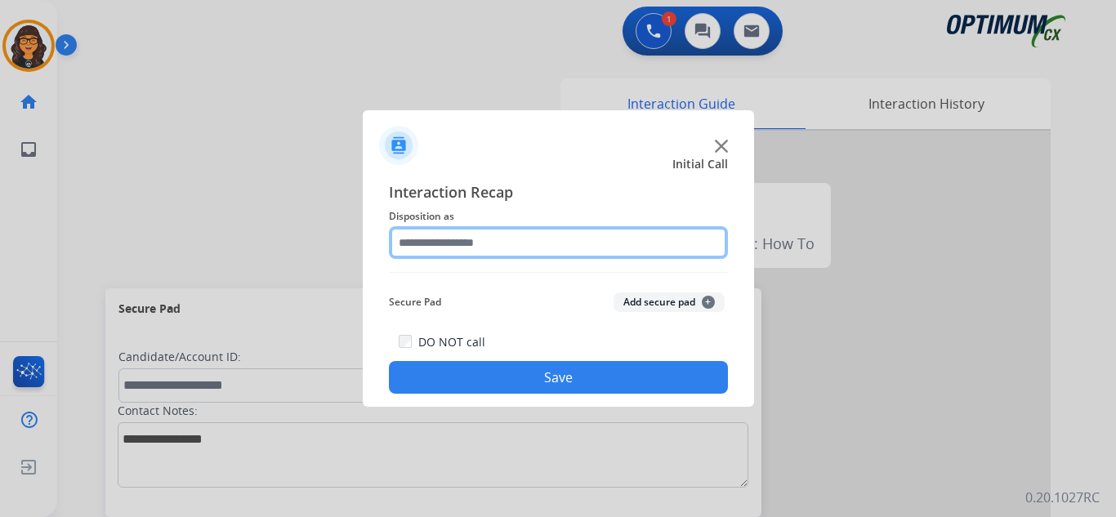
click at [455, 248] on input "text" at bounding box center [558, 242] width 339 height 33
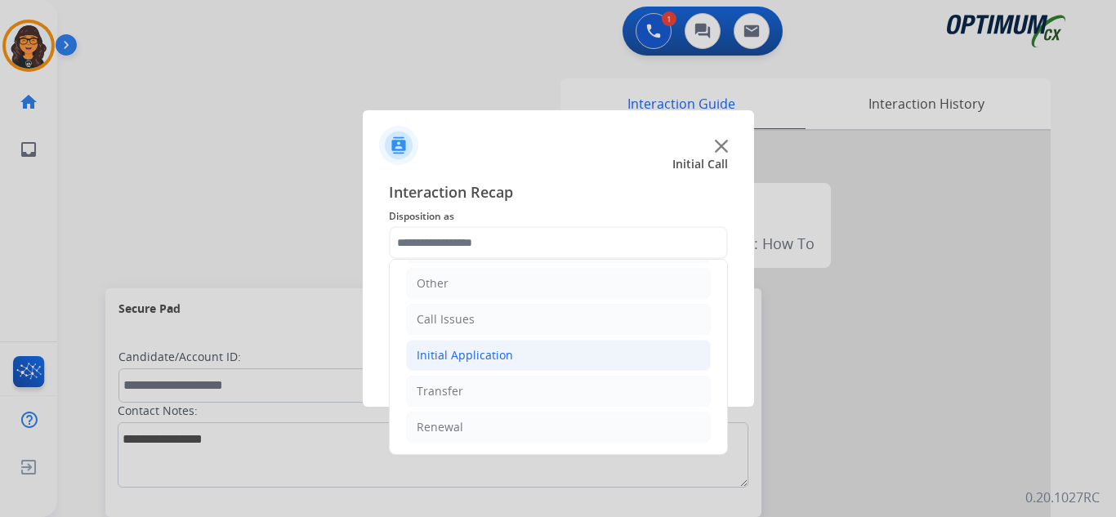
click at [494, 351] on div "Initial Application" at bounding box center [465, 355] width 96 height 16
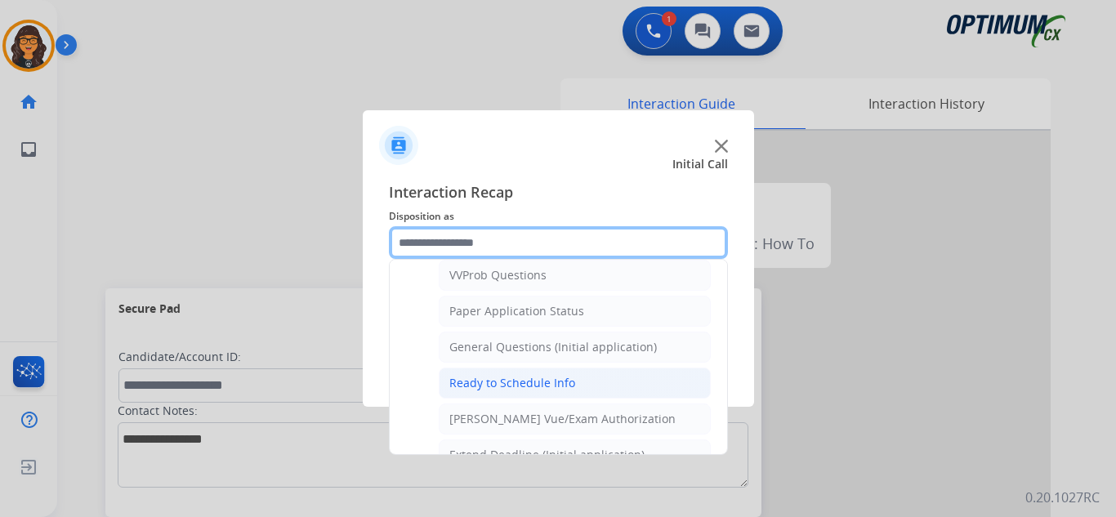
scroll to position [928, 0]
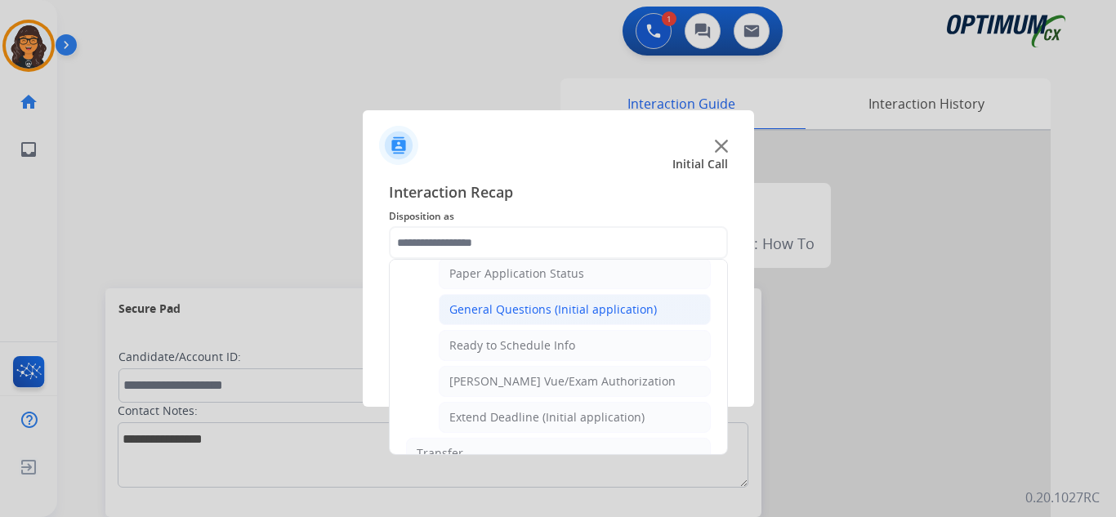
click at [552, 309] on div "General Questions (Initial application)" at bounding box center [552, 309] width 207 height 16
type input "**********"
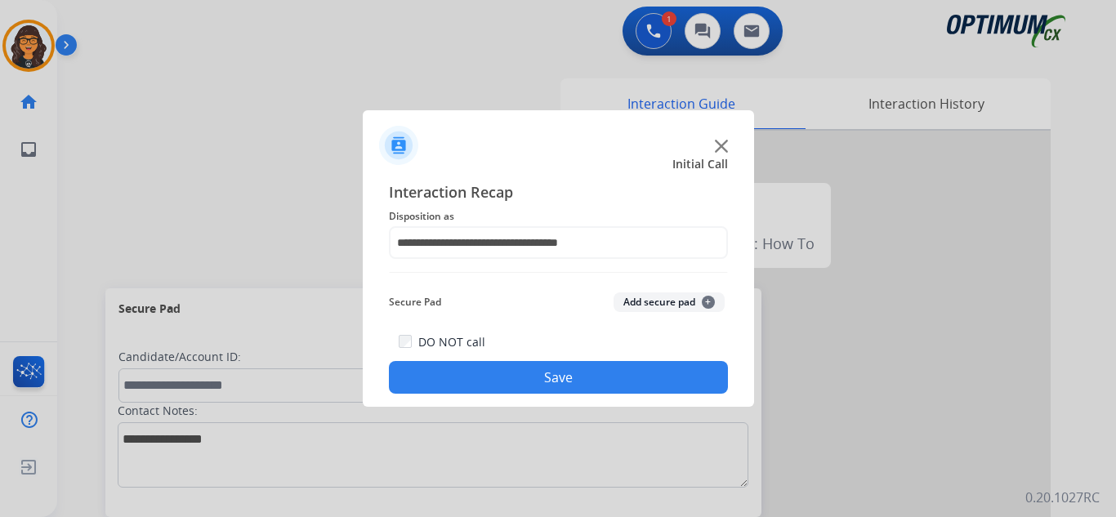
click at [549, 375] on button "Save" at bounding box center [558, 377] width 339 height 33
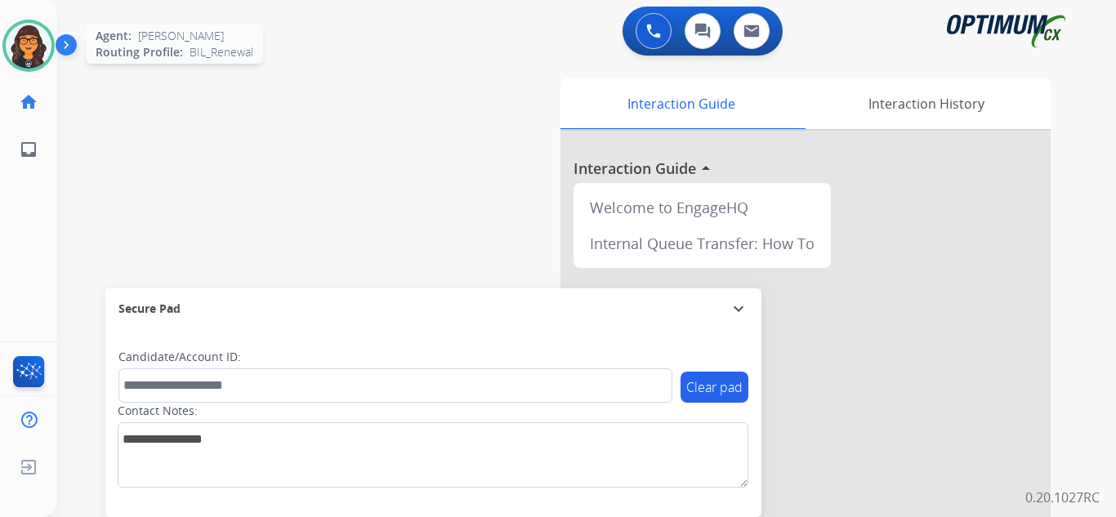
click at [14, 45] on img at bounding box center [29, 46] width 46 height 46
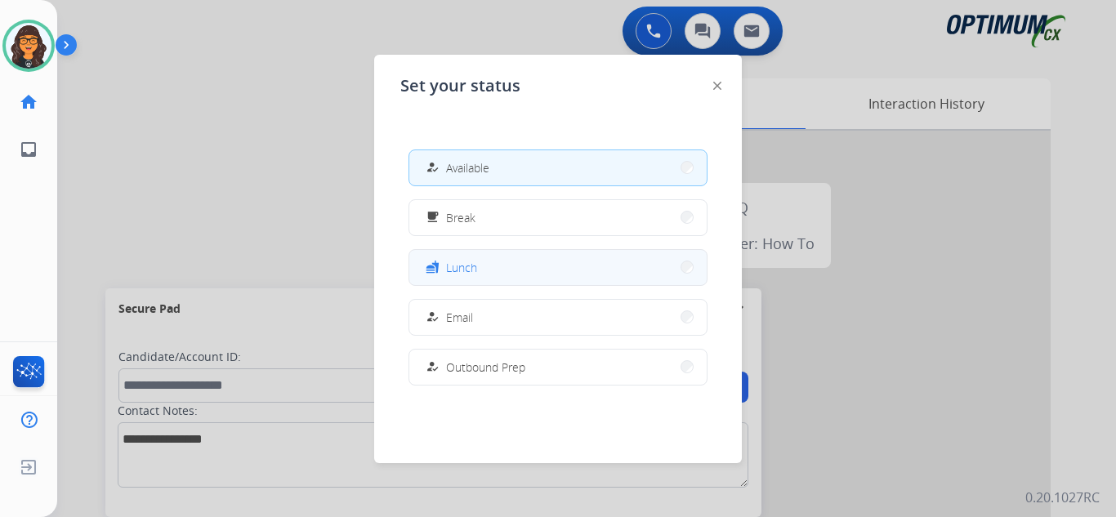
click at [453, 284] on div "fastfood Lunch" at bounding box center [557, 267] width 299 height 37
click at [459, 277] on button "fastfood Lunch" at bounding box center [557, 267] width 297 height 35
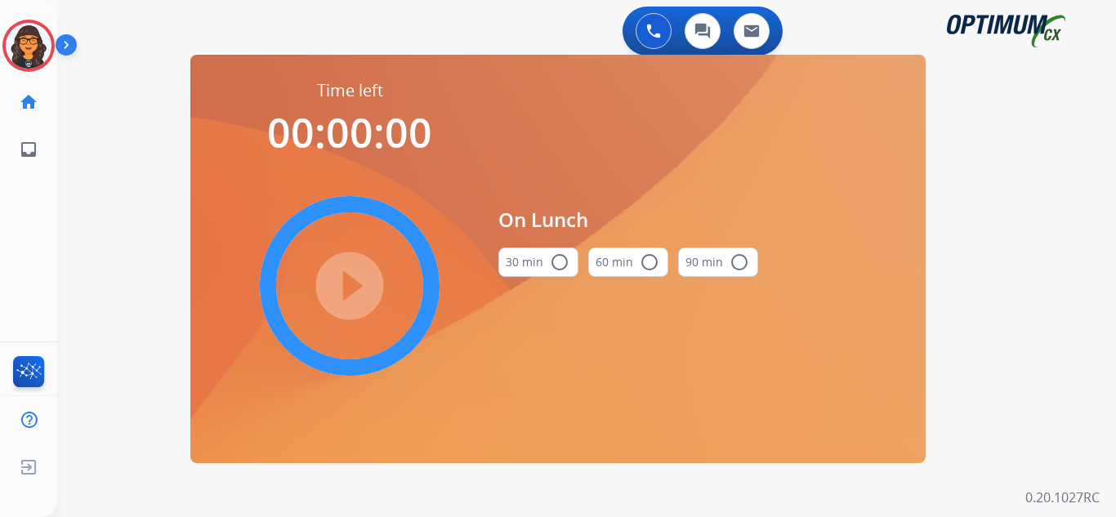
click at [524, 245] on div "30 min radio_button_unchecked" at bounding box center [538, 262] width 80 height 56
click at [504, 262] on button "30 min radio_button_unchecked" at bounding box center [538, 261] width 80 height 29
click at [347, 276] on mat-icon "play_circle_filled" at bounding box center [350, 286] width 20 height 20
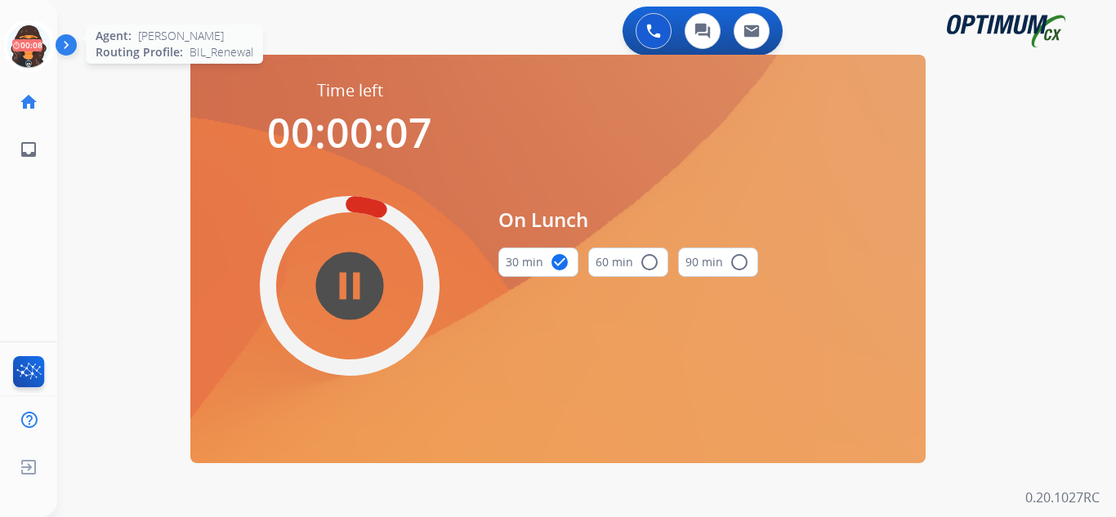
drag, startPoint x: 32, startPoint y: 47, endPoint x: 47, endPoint y: 47, distance: 14.7
click at [32, 47] on icon at bounding box center [28, 46] width 53 height 53
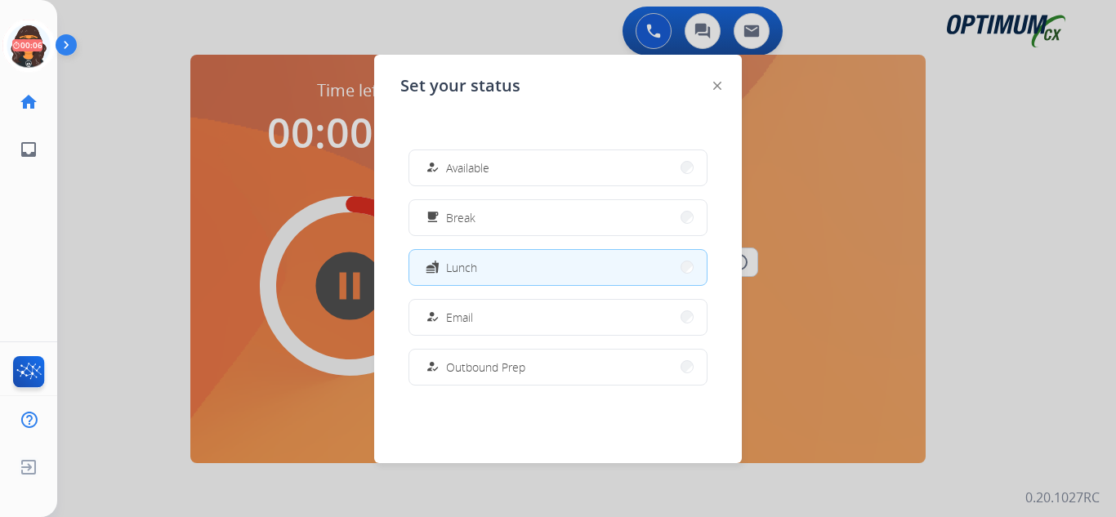
drag, startPoint x: 455, startPoint y: 165, endPoint x: 291, endPoint y: 119, distance: 170.4
click at [455, 164] on span "Available" at bounding box center [467, 167] width 43 height 17
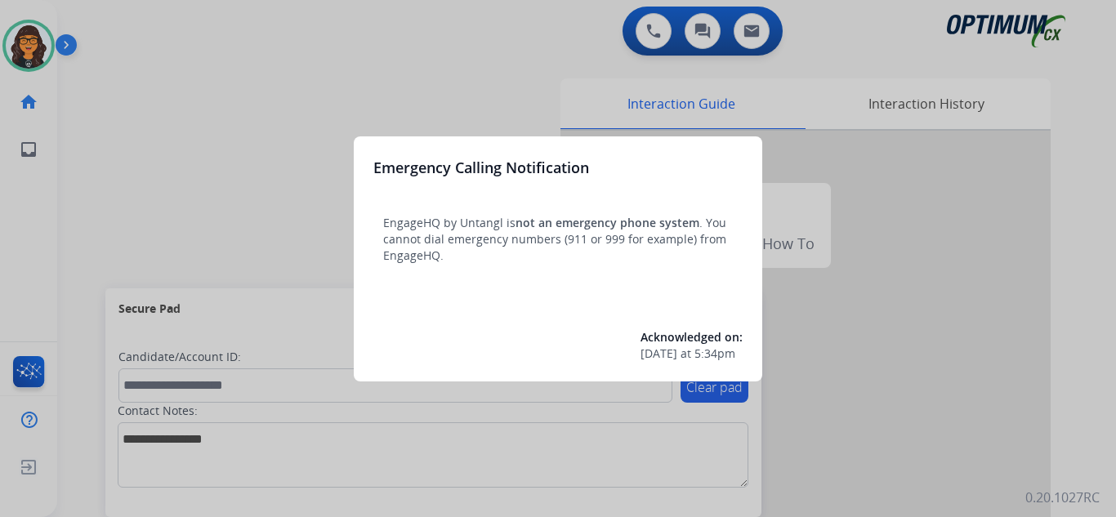
click at [110, 25] on div at bounding box center [558, 258] width 1116 height 517
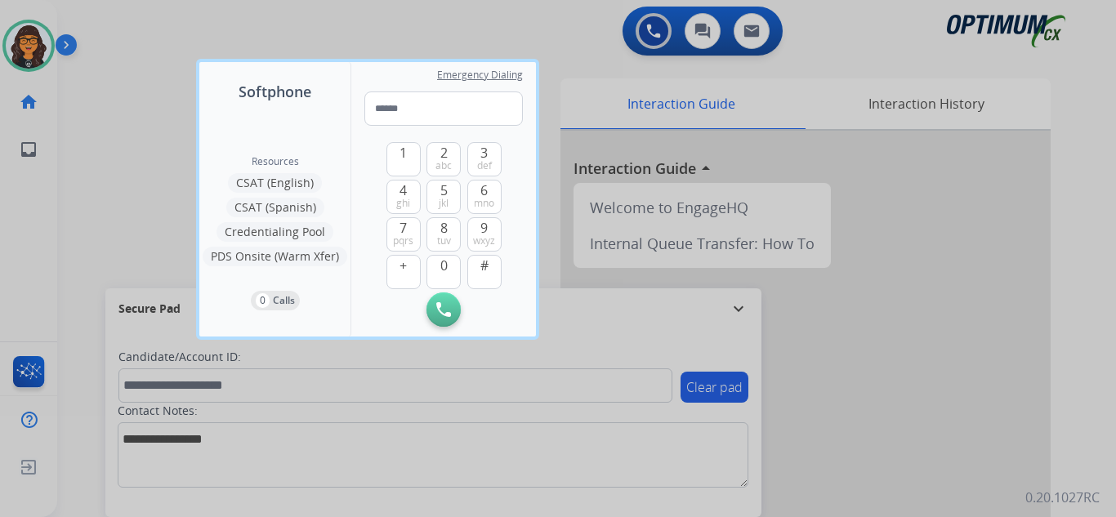
click at [110, 25] on div at bounding box center [558, 258] width 1116 height 517
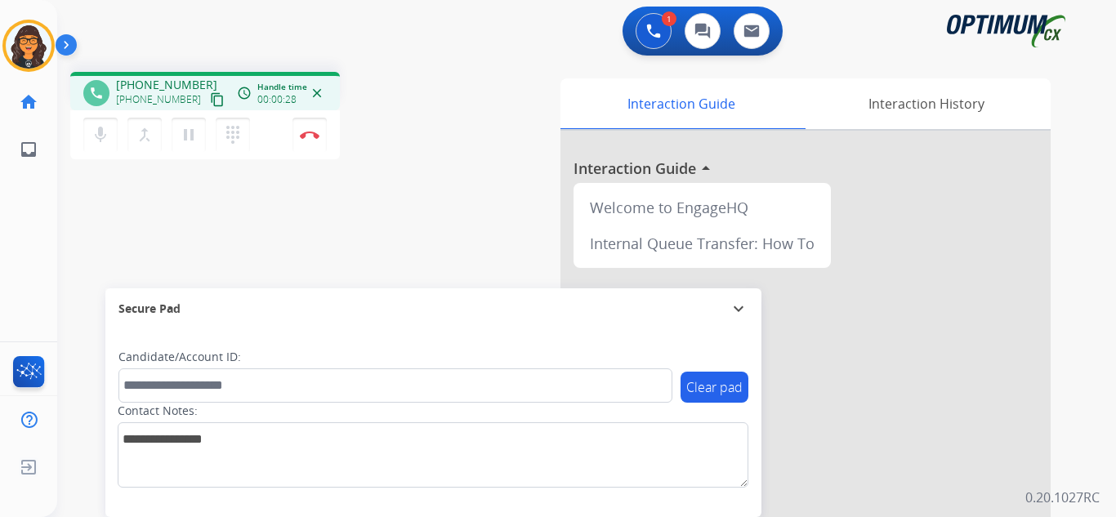
click at [210, 100] on mat-icon "content_copy" at bounding box center [217, 99] width 15 height 15
click at [310, 134] on img at bounding box center [310, 135] width 20 height 8
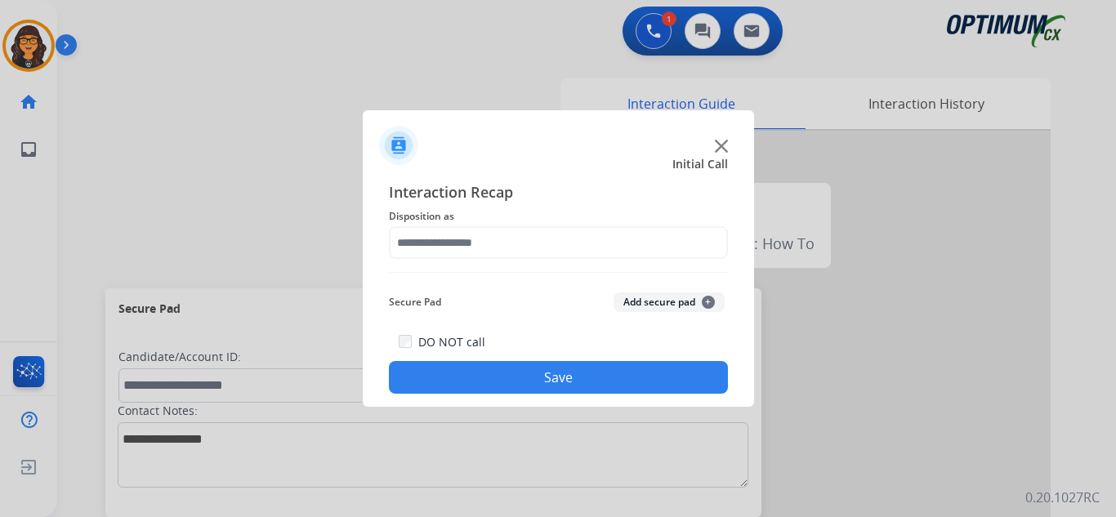
drag, startPoint x: 437, startPoint y: 225, endPoint x: 495, endPoint y: 277, distance: 78.1
click at [439, 225] on span "Disposition as" at bounding box center [558, 217] width 339 height 20
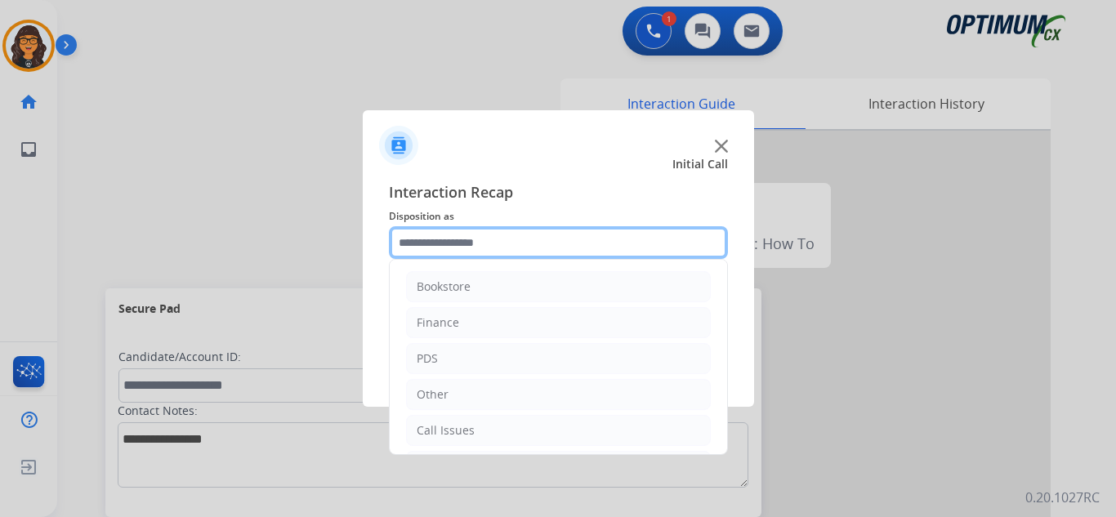
click at [466, 246] on input "text" at bounding box center [558, 242] width 339 height 33
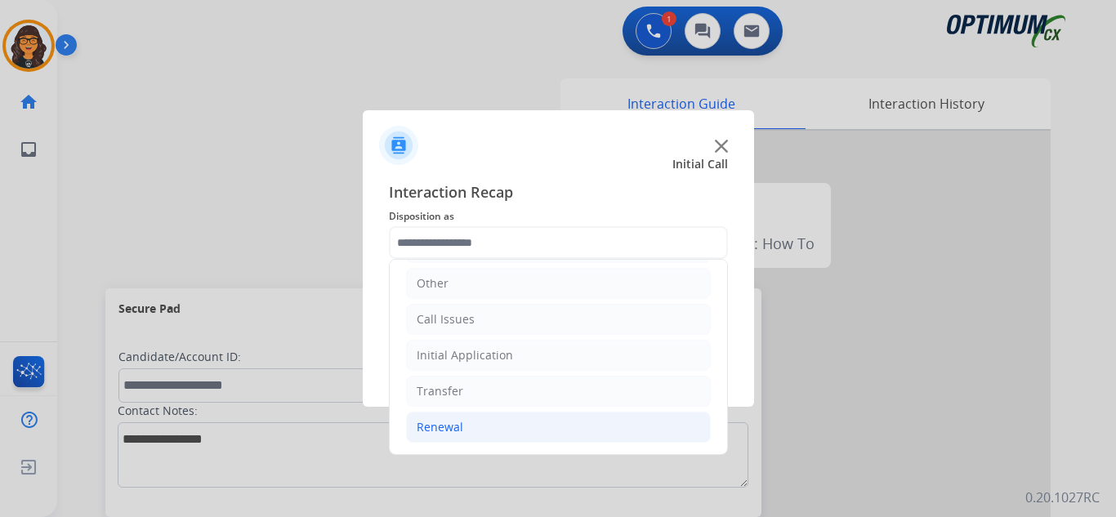
click at [446, 427] on div "Renewal" at bounding box center [440, 427] width 47 height 16
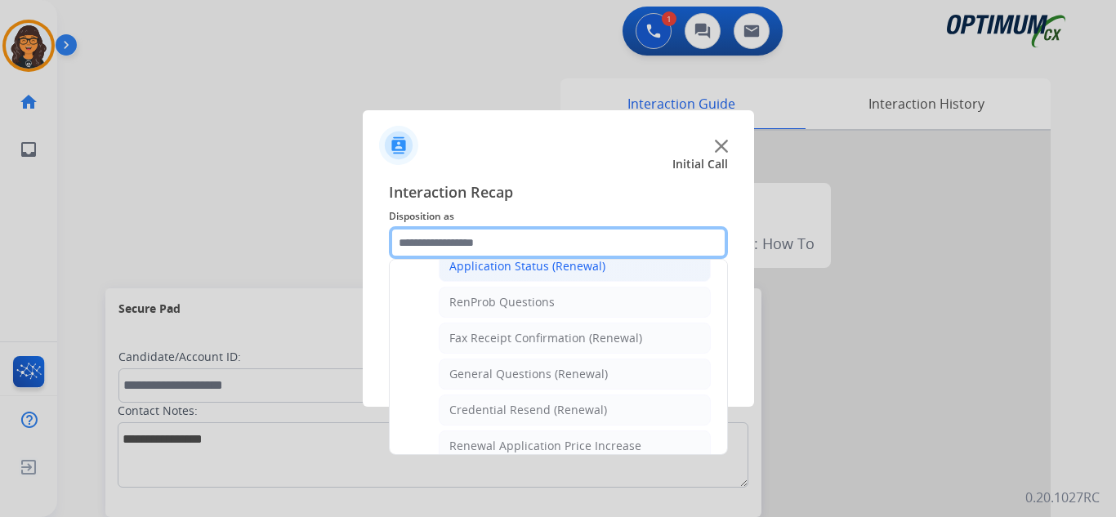
scroll to position [356, 0]
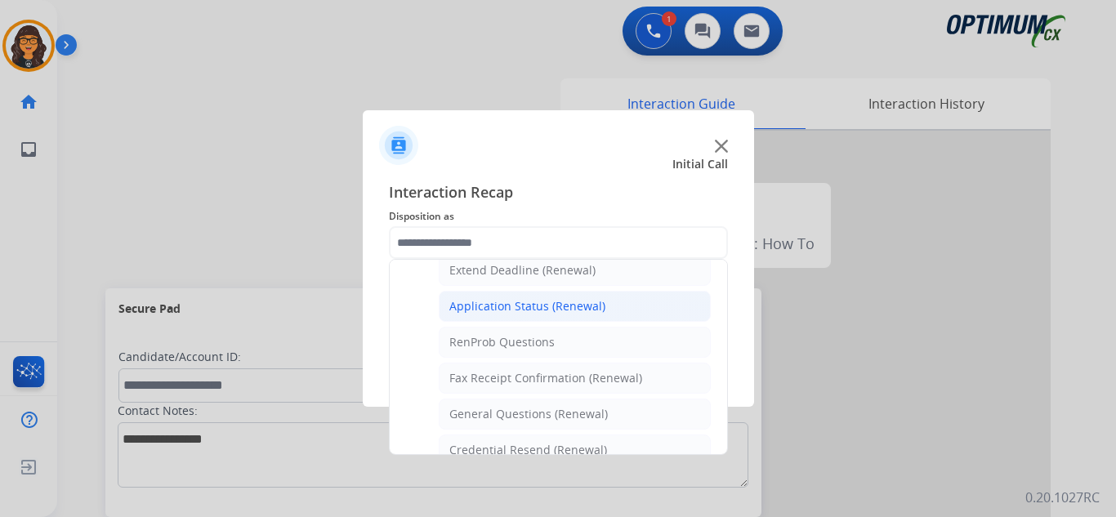
drag, startPoint x: 542, startPoint y: 314, endPoint x: 534, endPoint y: 344, distance: 31.1
click at [542, 314] on div "Application Status (Renewal)" at bounding box center [527, 306] width 156 height 16
type input "**********"
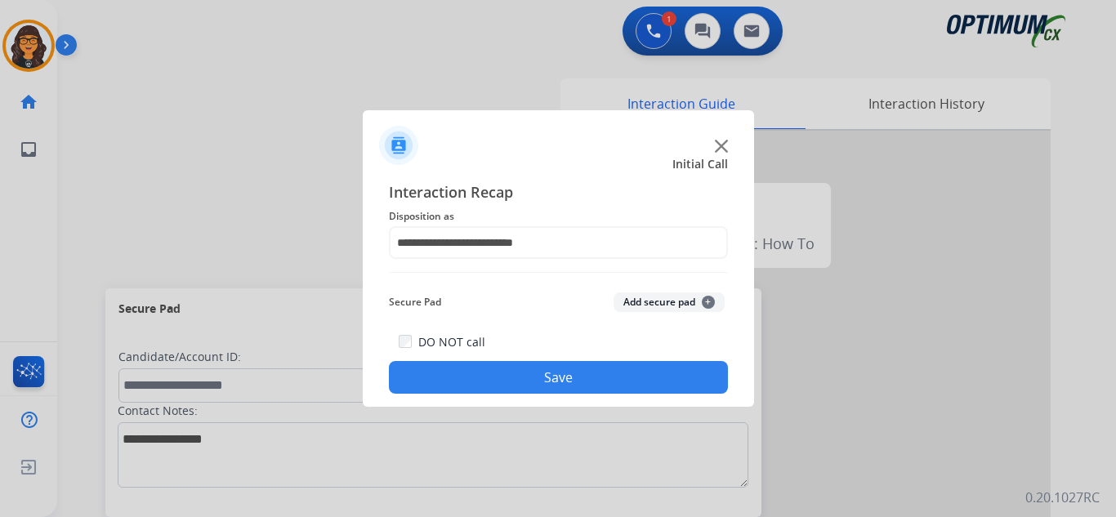
click at [519, 381] on button "Save" at bounding box center [558, 377] width 339 height 33
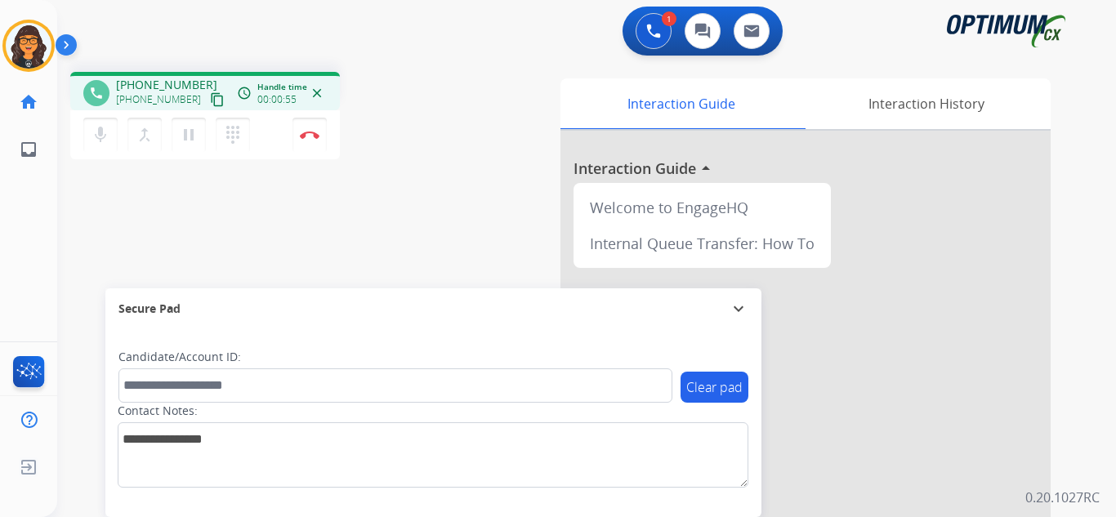
click at [207, 104] on button "content_copy" at bounding box center [217, 100] width 20 height 20
click at [304, 133] on img at bounding box center [310, 135] width 20 height 8
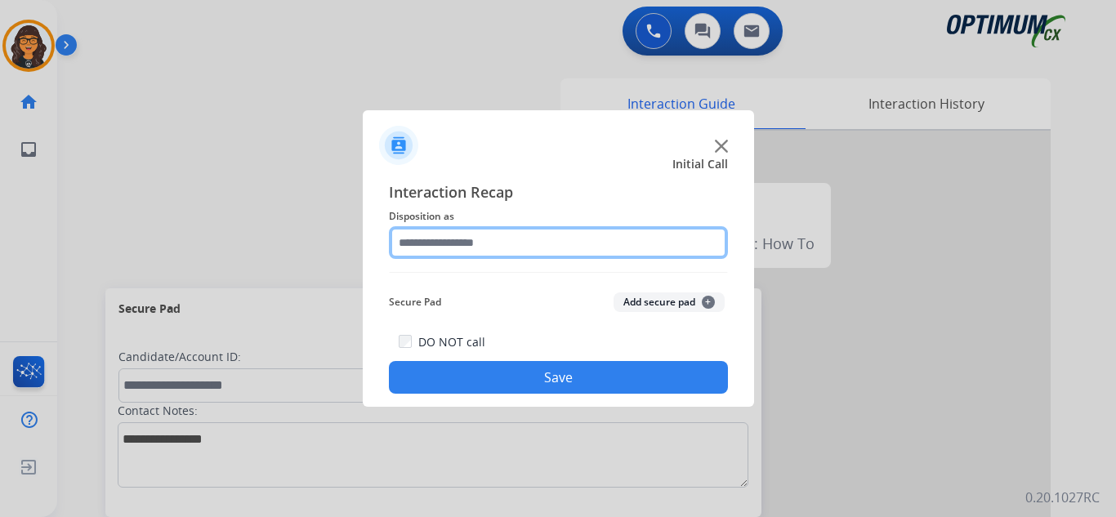
click at [452, 254] on input "text" at bounding box center [558, 242] width 339 height 33
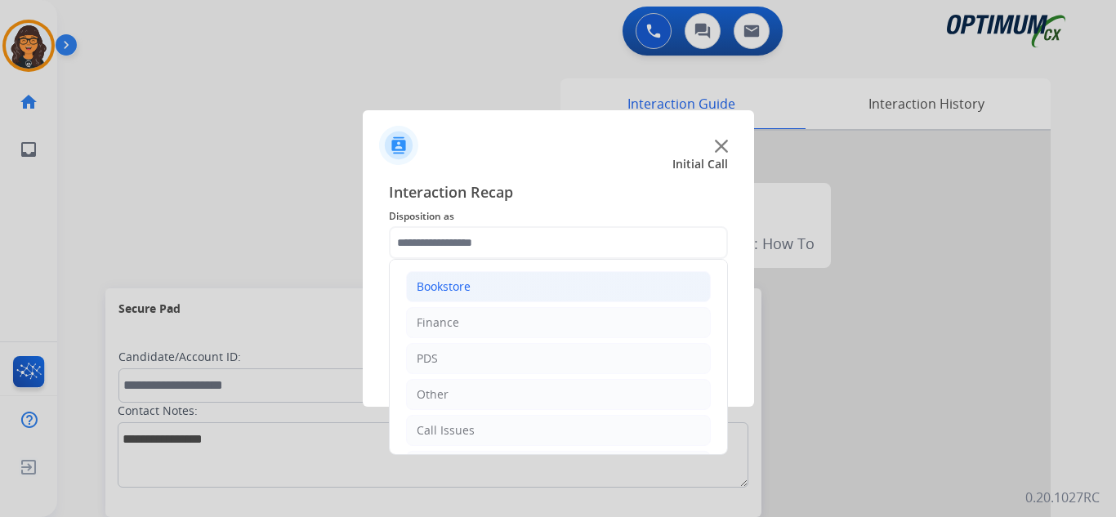
click at [459, 285] on div "Bookstore" at bounding box center [444, 287] width 54 height 16
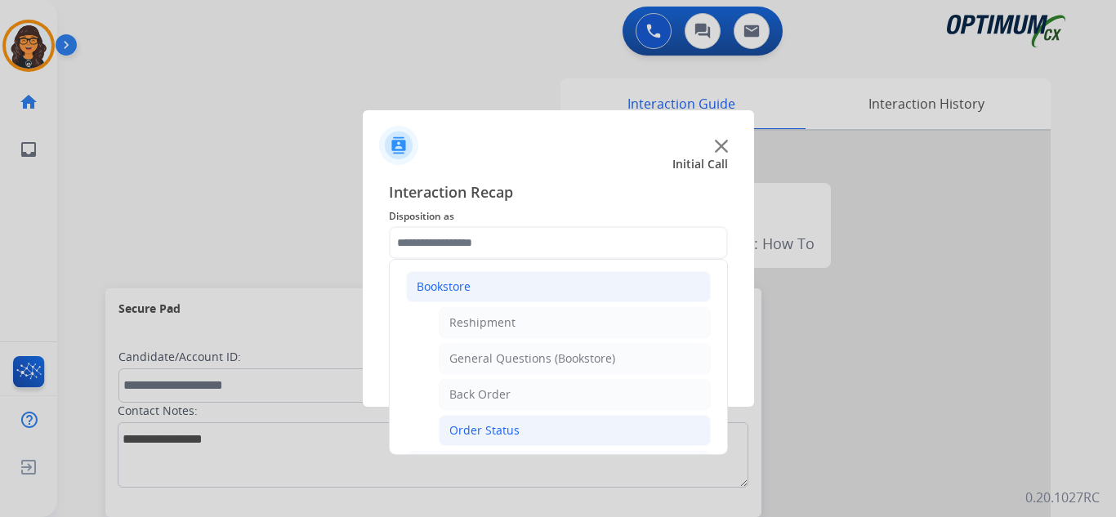
click at [483, 426] on div "Order Status" at bounding box center [484, 430] width 70 height 16
type input "**********"
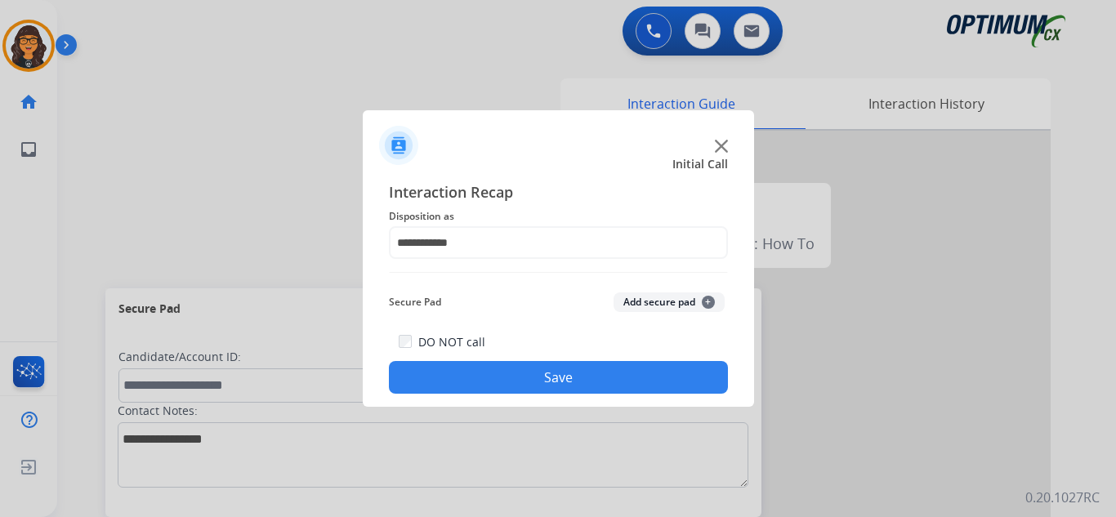
click at [495, 387] on button "Save" at bounding box center [558, 377] width 339 height 33
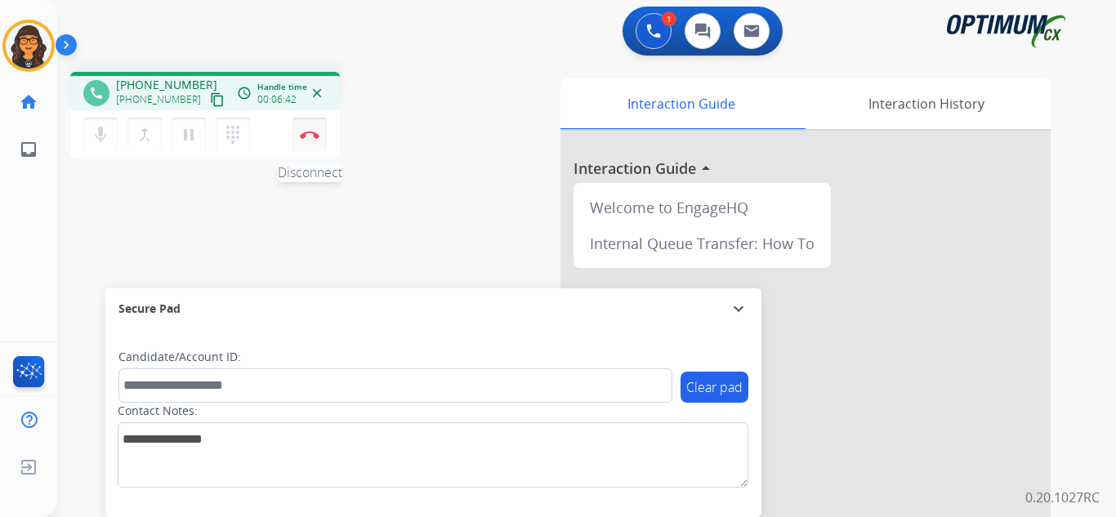
click at [300, 136] on img at bounding box center [310, 135] width 20 height 8
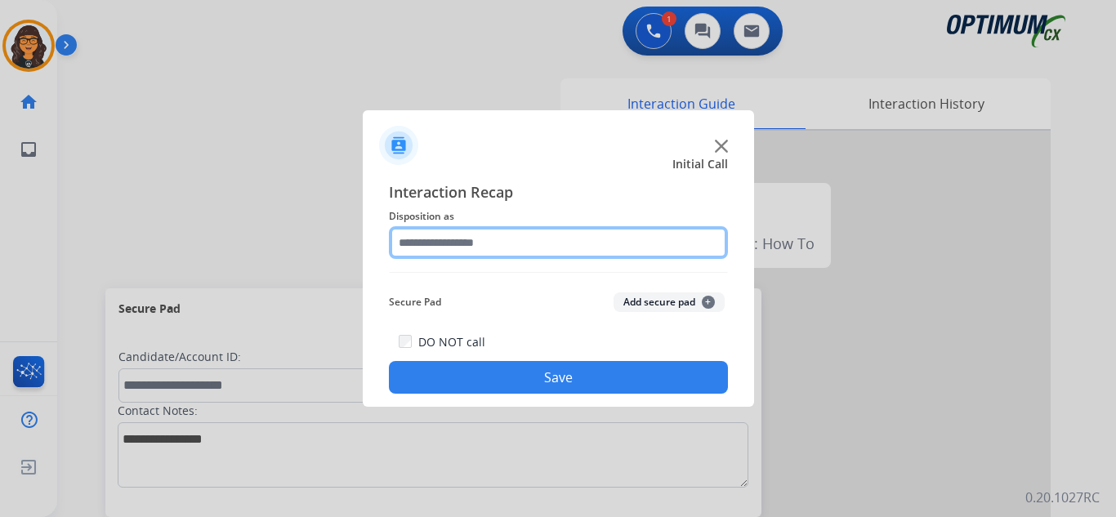
click at [449, 244] on input "text" at bounding box center [558, 242] width 339 height 33
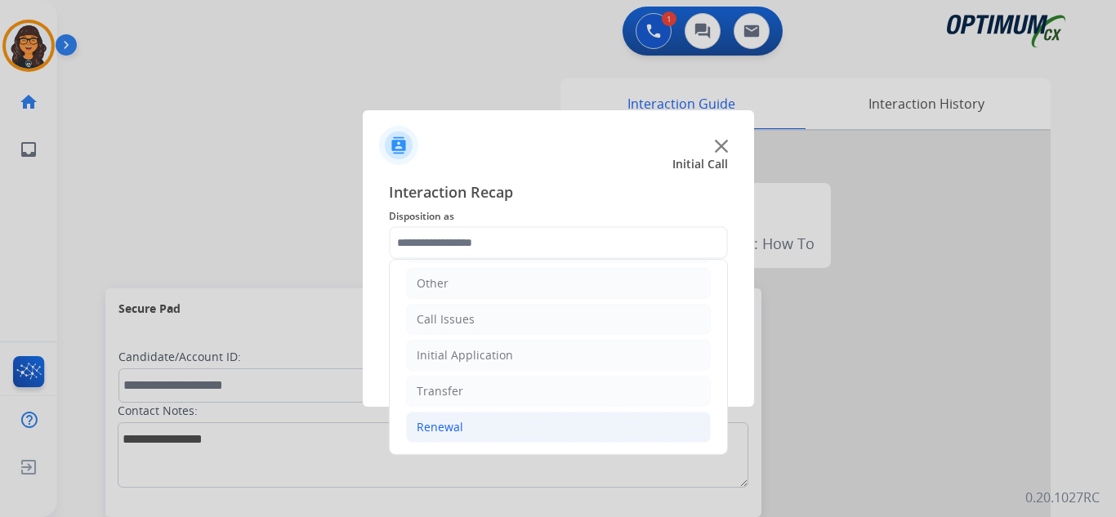
click at [438, 429] on div "Renewal" at bounding box center [440, 427] width 47 height 16
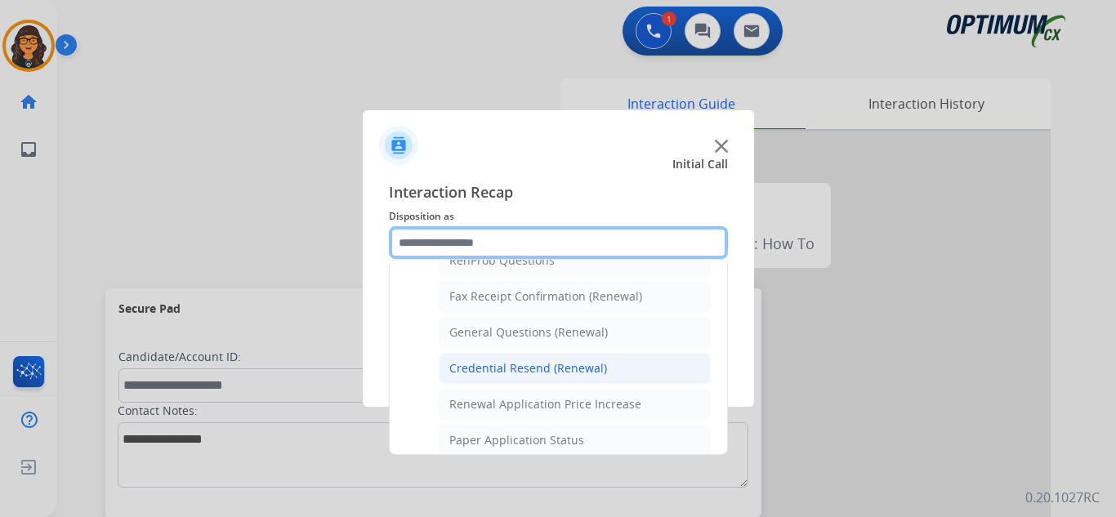
scroll to position [519, 0]
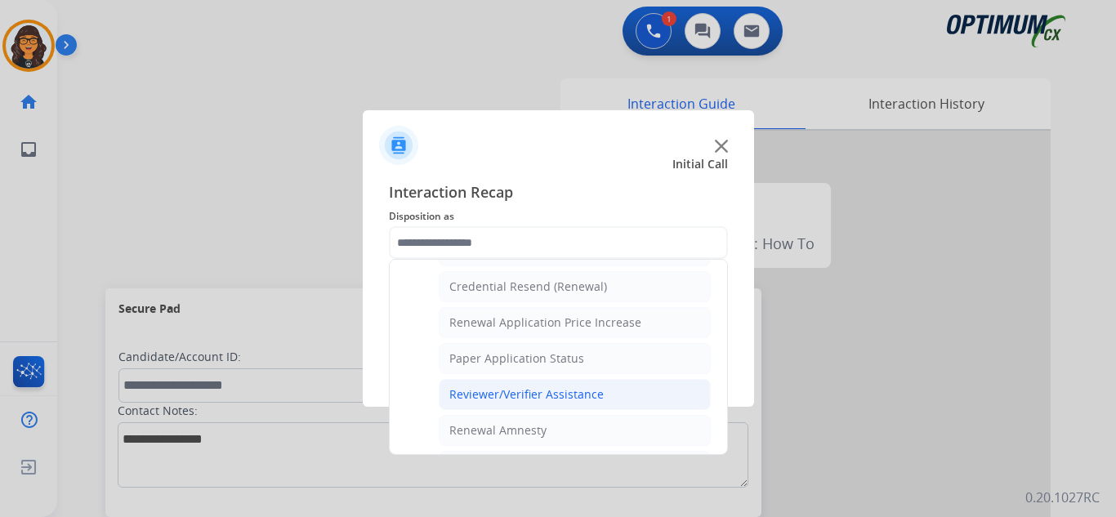
click at [542, 390] on div "Reviewer/Verifier Assistance" at bounding box center [526, 394] width 154 height 16
type input "**********"
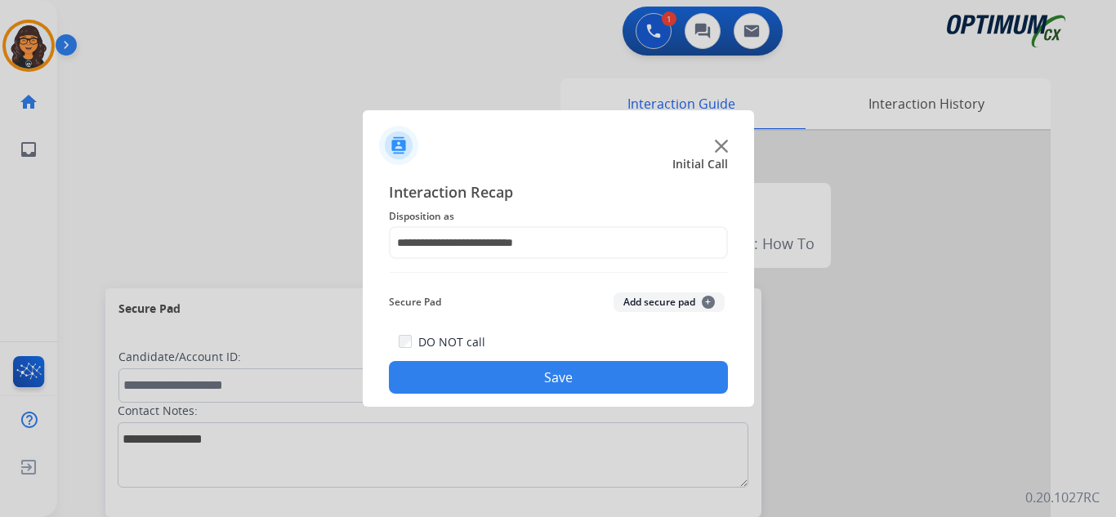
click at [525, 386] on button "Save" at bounding box center [558, 377] width 339 height 33
click at [308, 134] on div at bounding box center [558, 258] width 1116 height 517
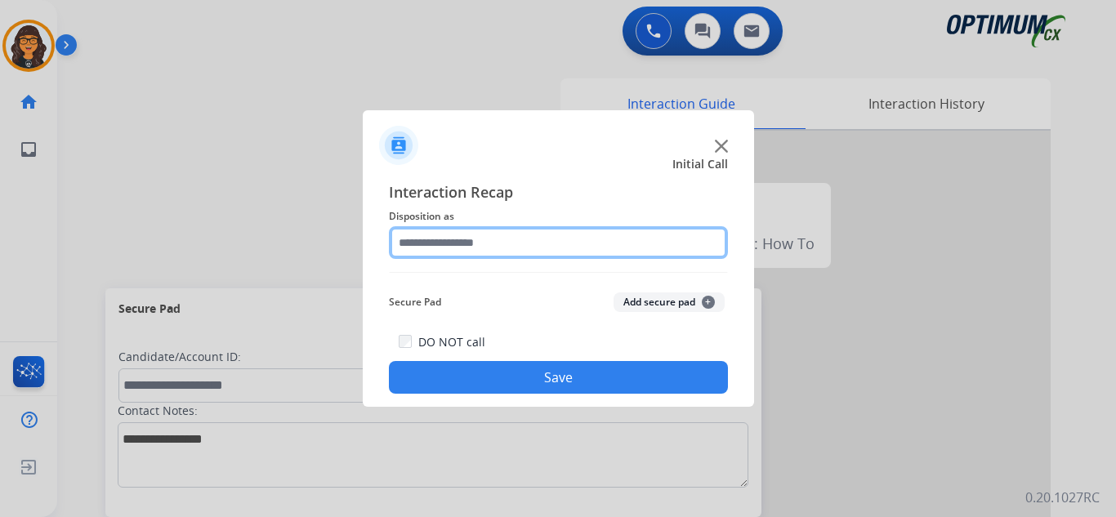
click at [444, 252] on input "text" at bounding box center [558, 242] width 339 height 33
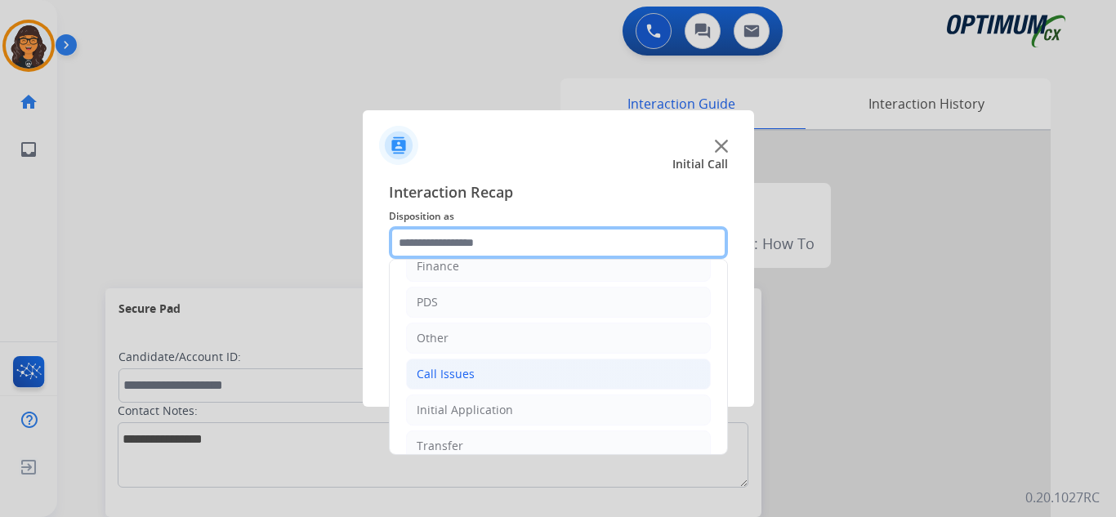
scroll to position [0, 0]
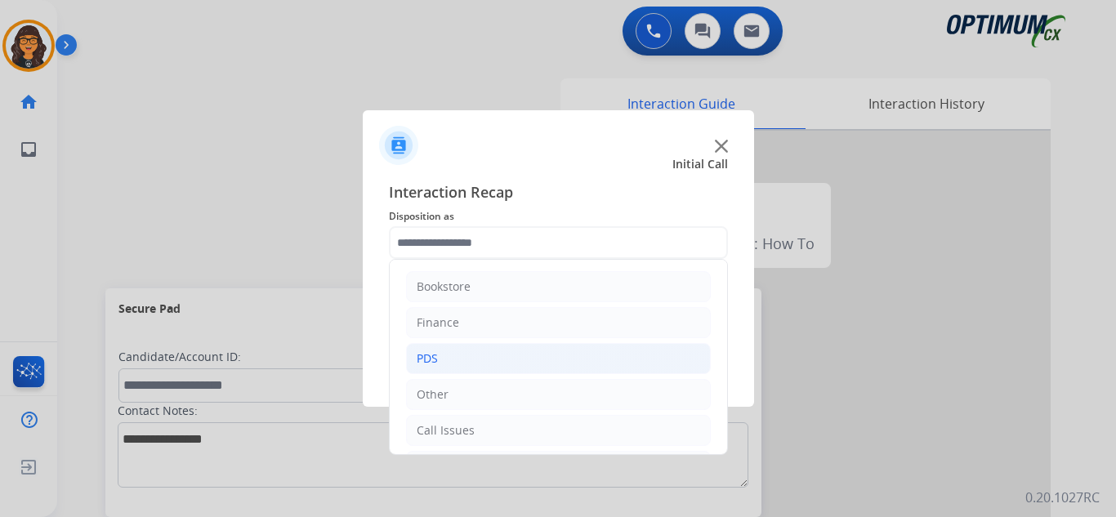
click at [426, 355] on div "PDS" at bounding box center [427, 358] width 21 height 16
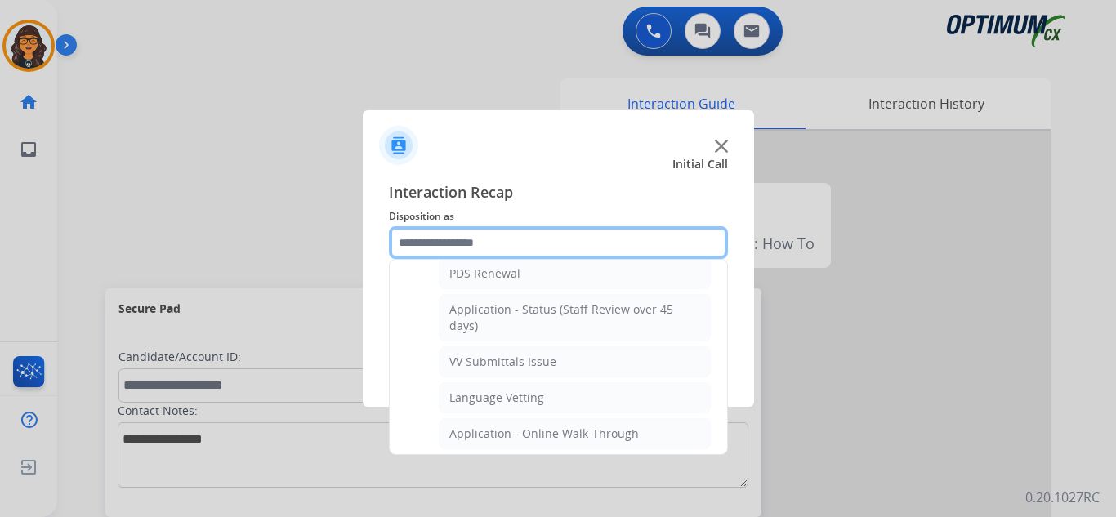
scroll to position [327, 0]
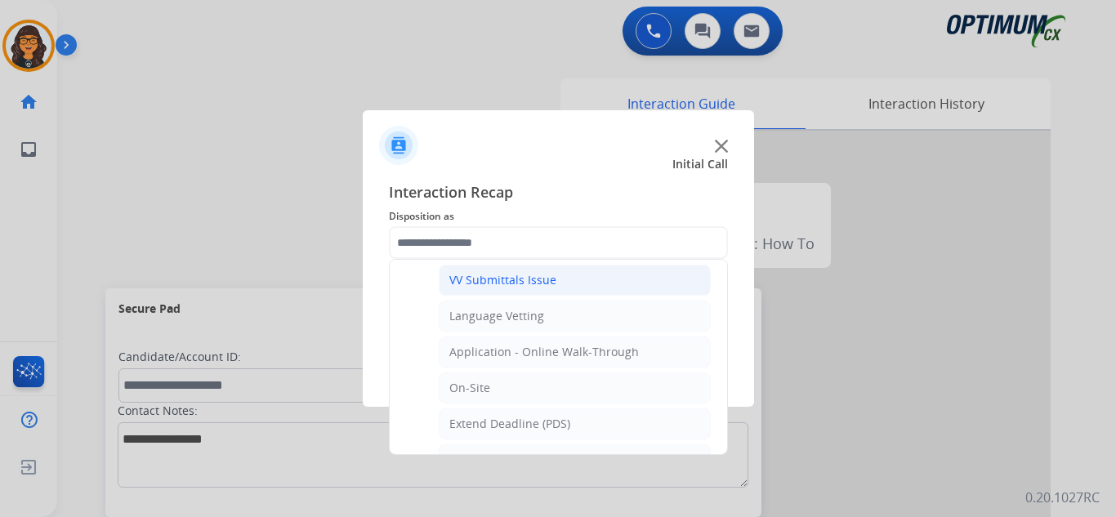
click at [511, 286] on div "VV Submittals Issue" at bounding box center [502, 280] width 107 height 16
type input "**********"
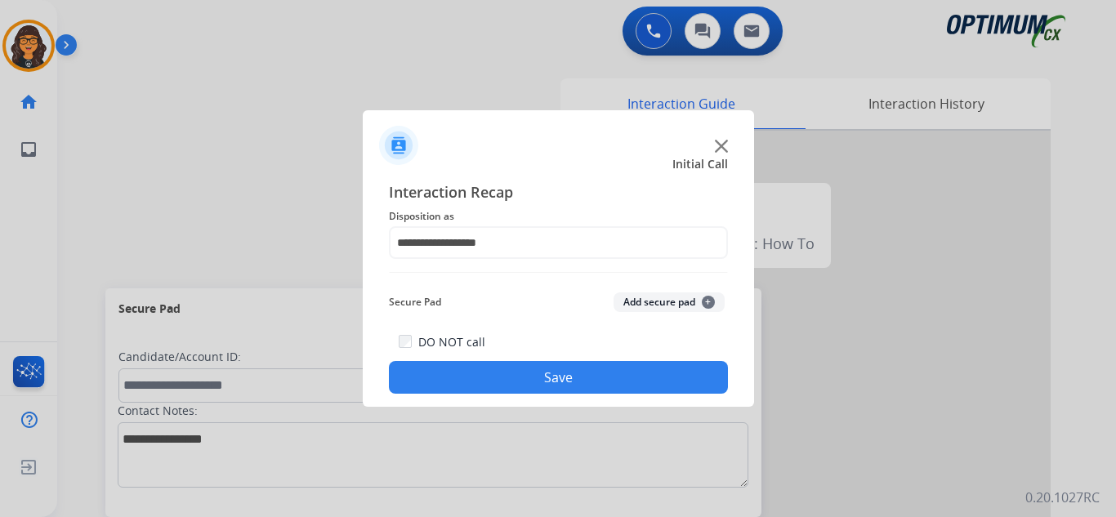
click at [507, 372] on button "Save" at bounding box center [558, 377] width 339 height 33
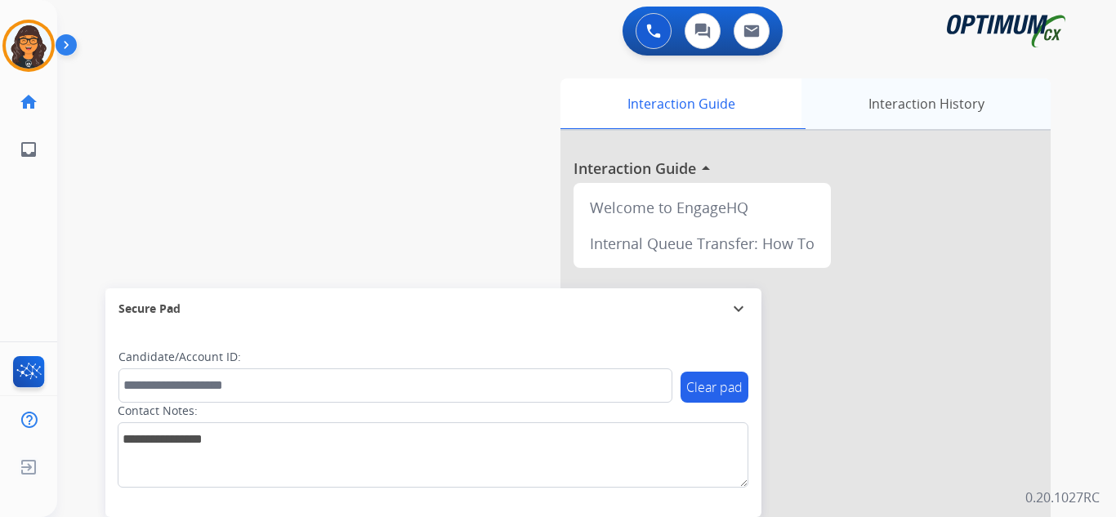
click at [880, 113] on div "Interaction History" at bounding box center [925, 103] width 249 height 51
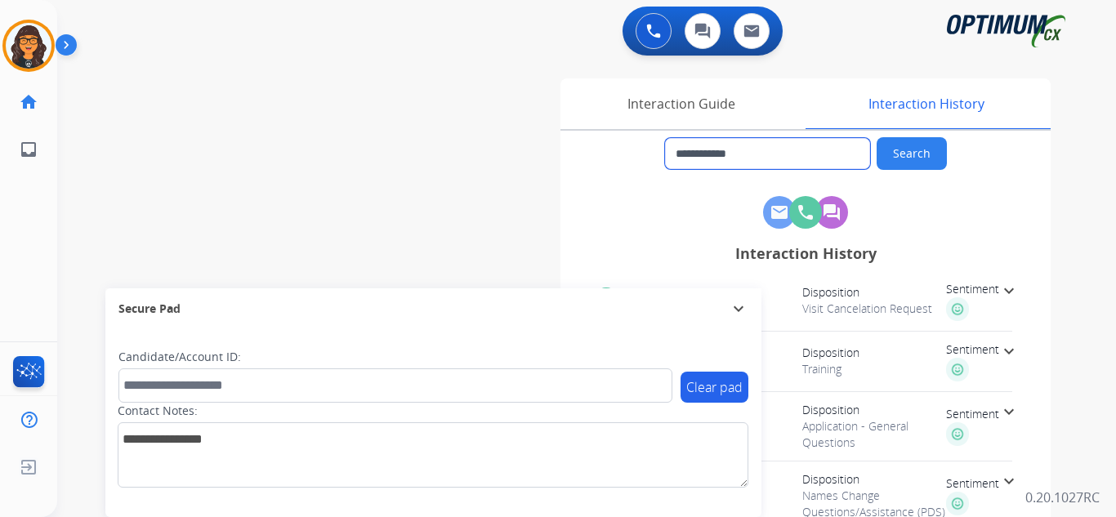
drag, startPoint x: 760, startPoint y: 156, endPoint x: 689, endPoint y: 172, distance: 72.1
click at [714, 113] on div "Interaction Guide" at bounding box center [680, 103] width 241 height 51
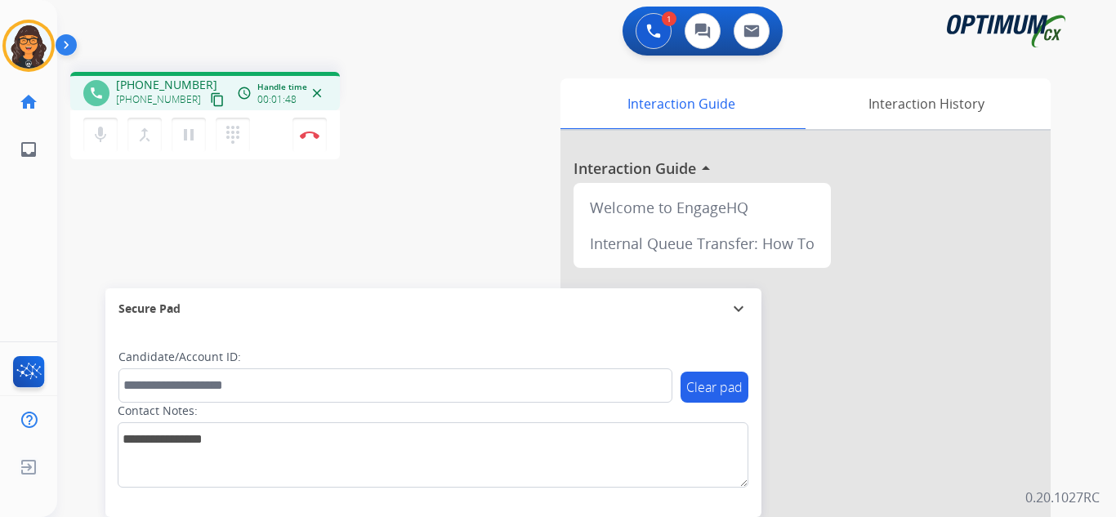
click at [210, 100] on mat-icon "content_copy" at bounding box center [217, 99] width 15 height 15
click at [307, 133] on img at bounding box center [310, 135] width 20 height 8
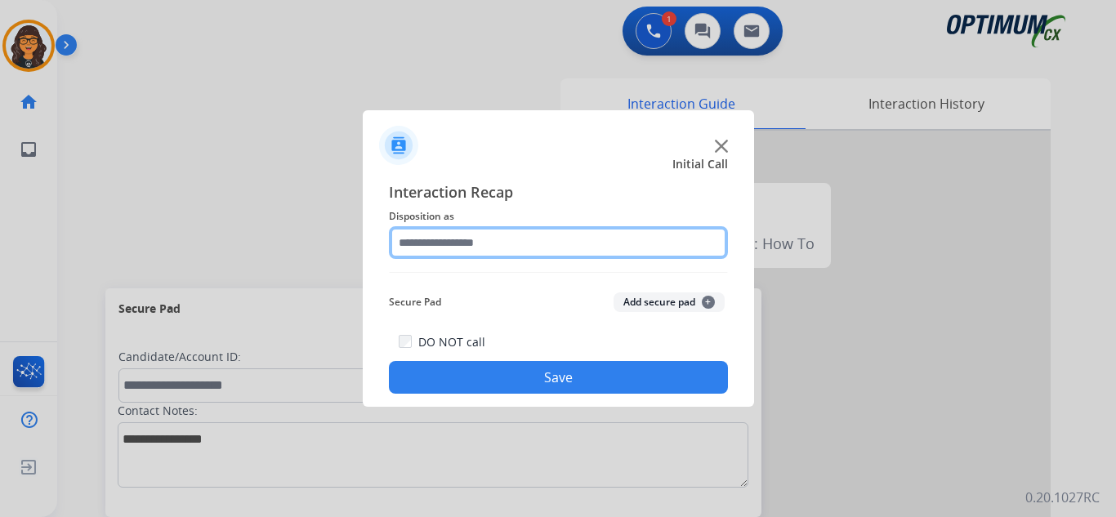
click at [453, 237] on input "text" at bounding box center [558, 242] width 339 height 33
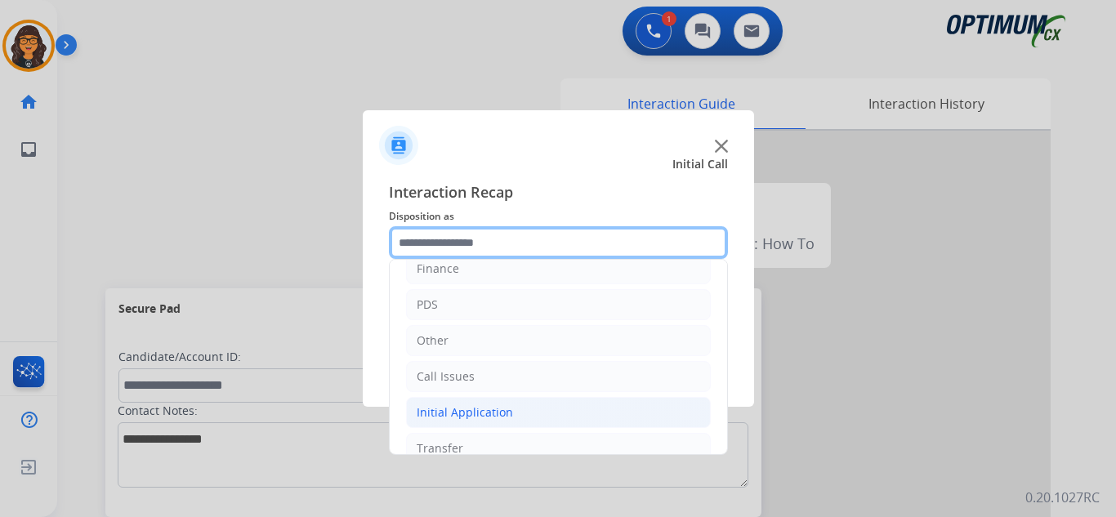
scroll to position [111, 0]
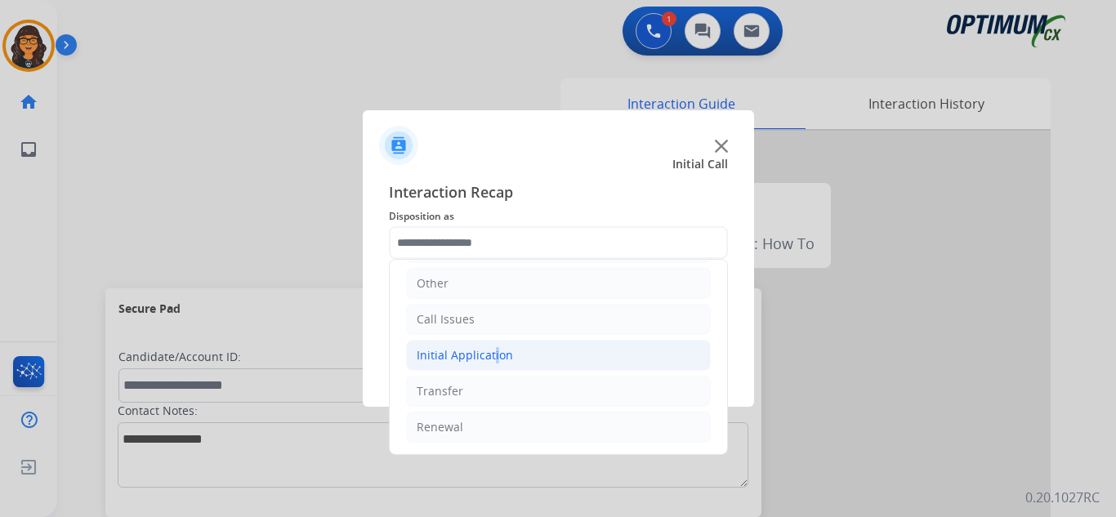
click at [490, 351] on div "Initial Application" at bounding box center [465, 355] width 96 height 16
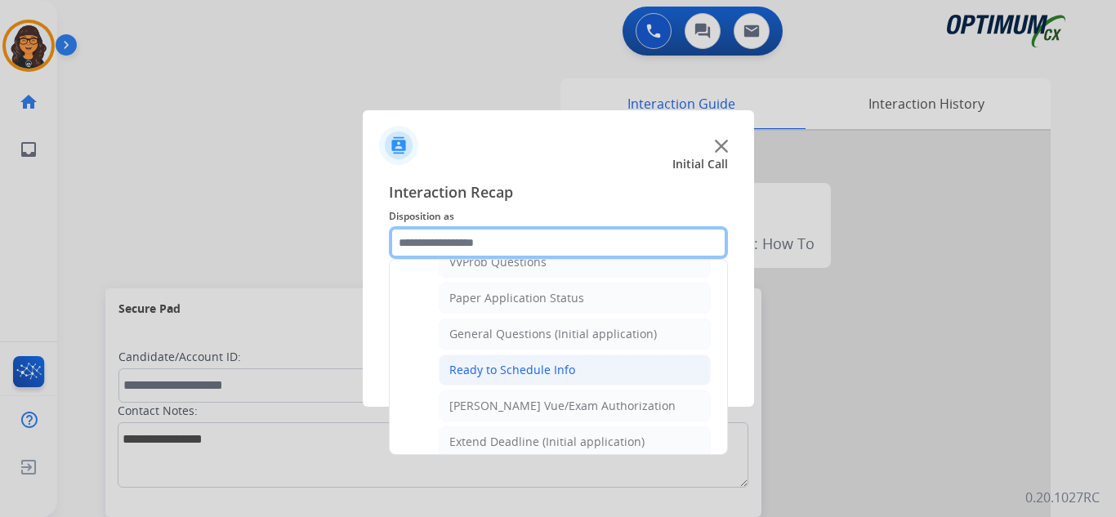
scroll to position [928, 0]
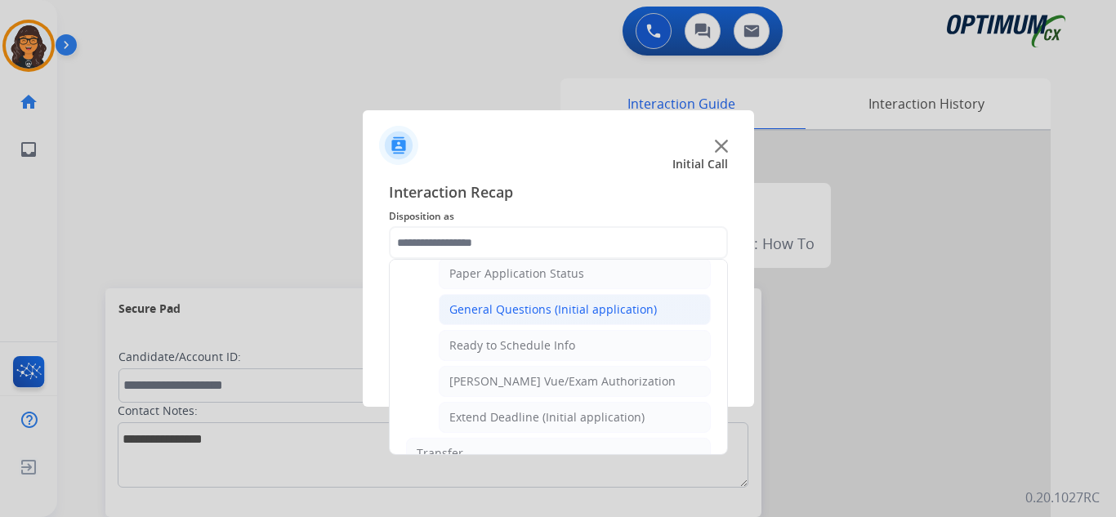
click at [549, 308] on div "General Questions (Initial application)" at bounding box center [552, 309] width 207 height 16
type input "**********"
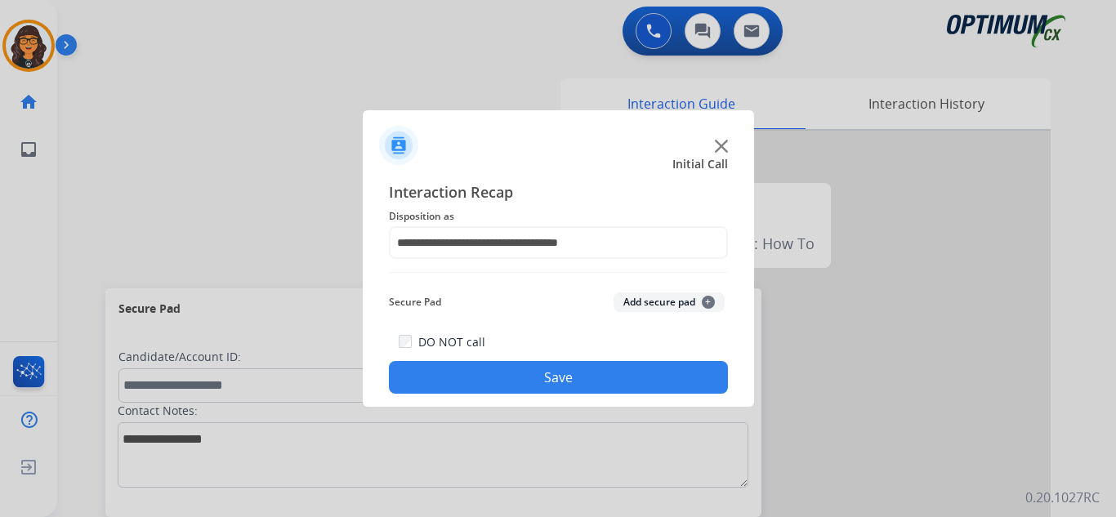
click at [551, 374] on button "Save" at bounding box center [558, 377] width 339 height 33
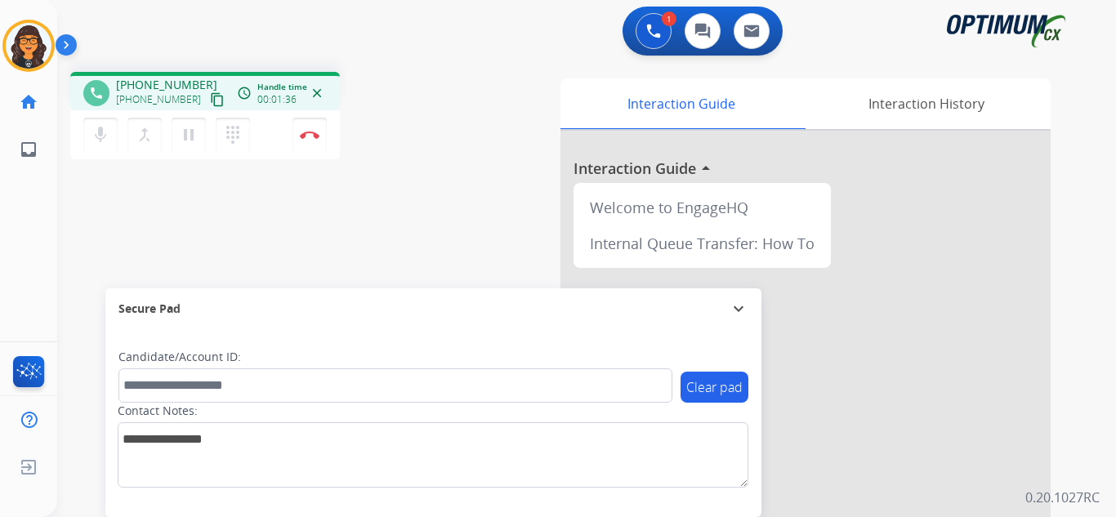
click at [210, 96] on mat-icon "content_copy" at bounding box center [217, 99] width 15 height 15
click at [270, 47] on div "1 Voice Interactions 0 Chat Interactions 0 Email Interactions" at bounding box center [577, 33] width 1000 height 52
click at [307, 134] on img at bounding box center [310, 135] width 20 height 8
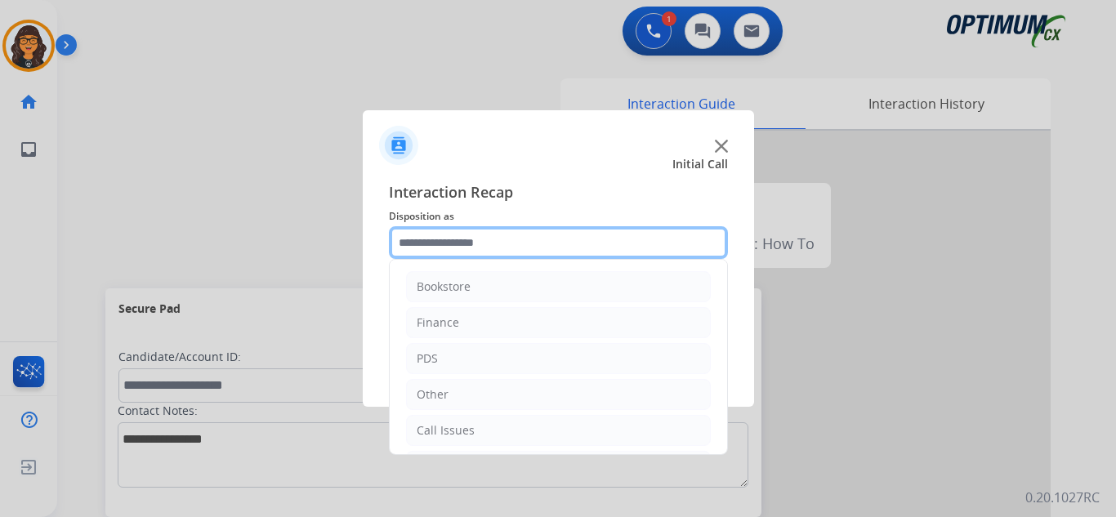
click at [477, 243] on input "text" at bounding box center [558, 242] width 339 height 33
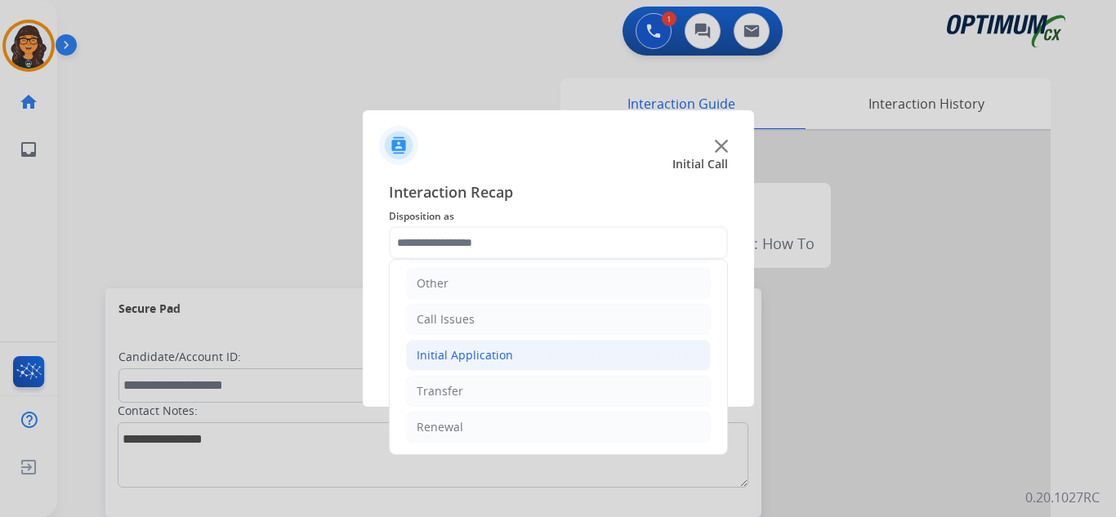
click at [488, 347] on div "Initial Application" at bounding box center [465, 355] width 96 height 16
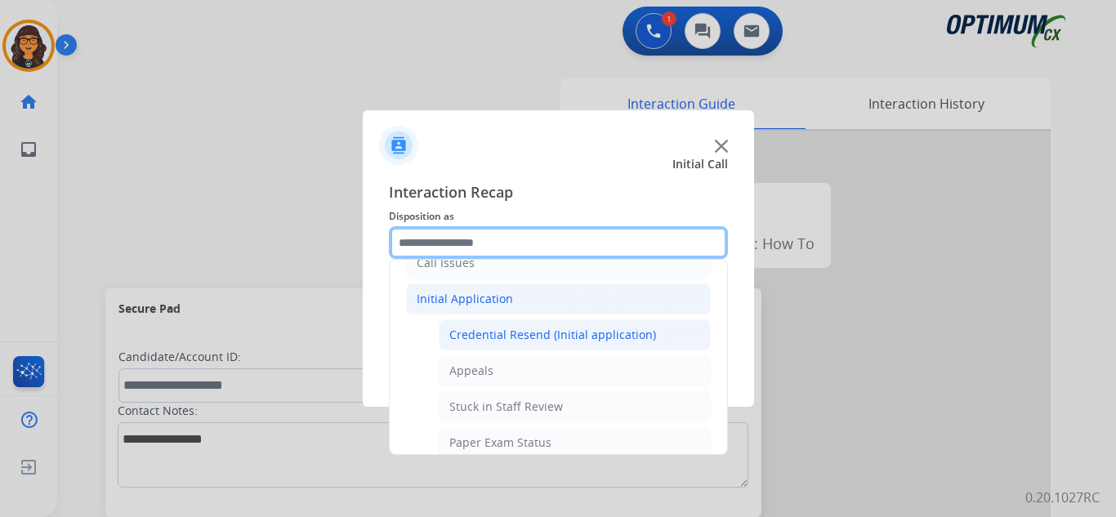
scroll to position [193, 0]
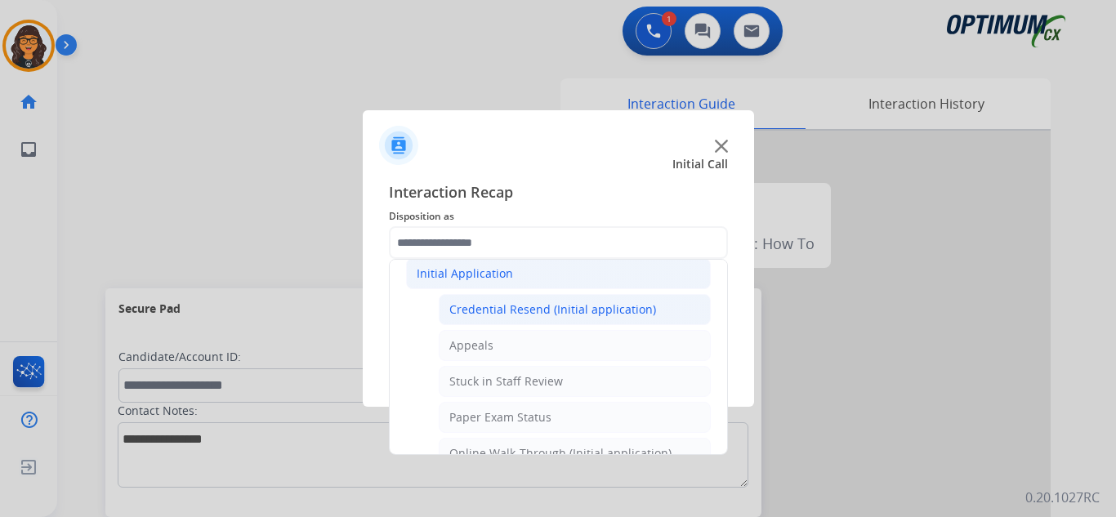
click at [576, 296] on li "Credential Resend (Initial application)" at bounding box center [575, 309] width 272 height 31
type input "**********"
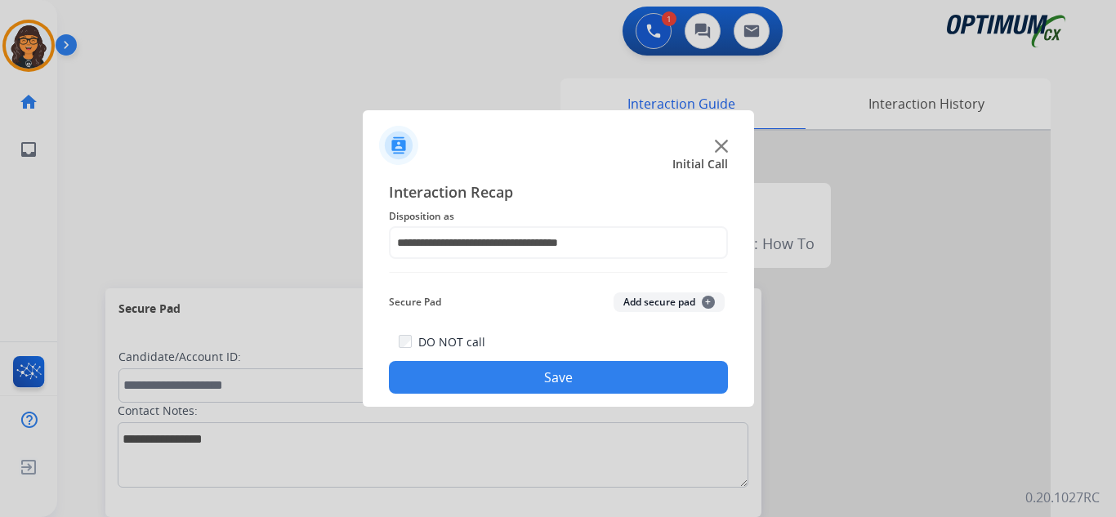
click at [548, 386] on button "Save" at bounding box center [558, 377] width 339 height 33
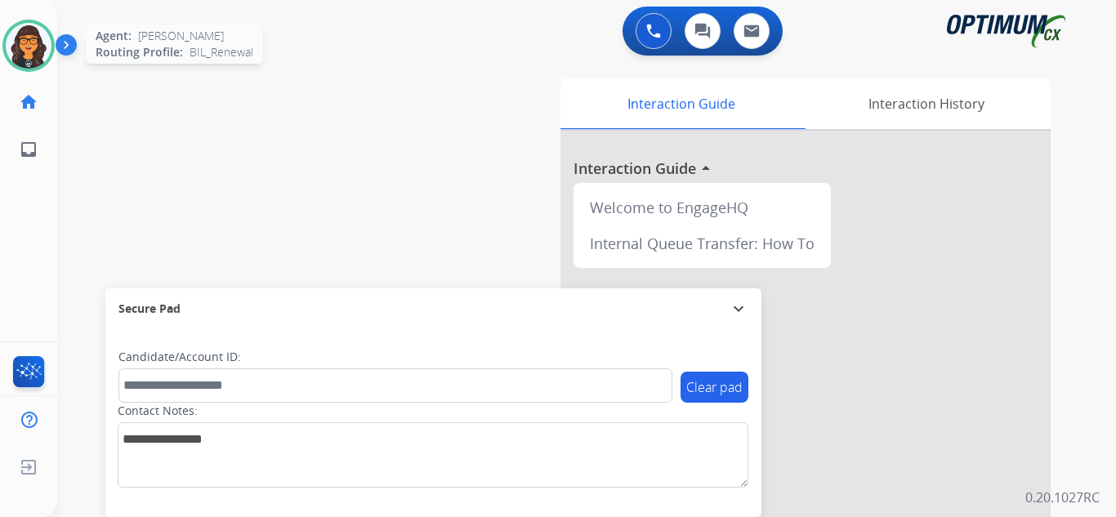
click at [45, 44] on img at bounding box center [29, 46] width 46 height 46
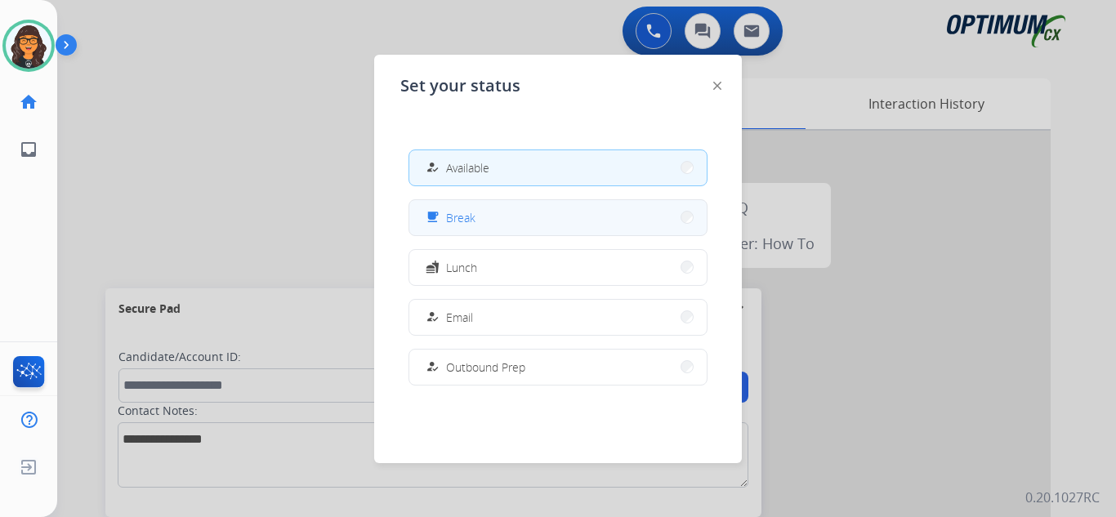
click at [494, 213] on button "free_breakfast Break" at bounding box center [557, 217] width 297 height 35
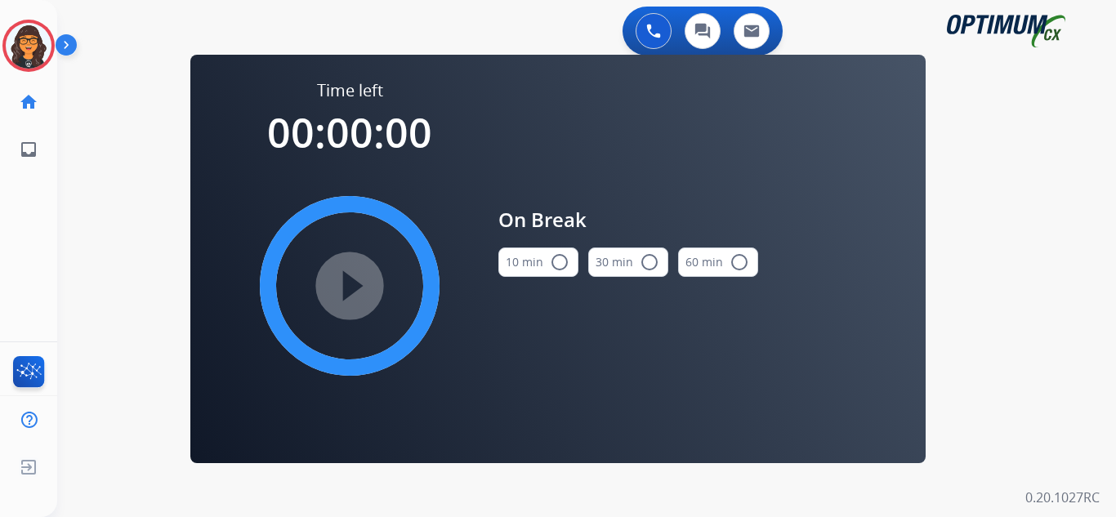
drag, startPoint x: 521, startPoint y: 252, endPoint x: 393, endPoint y: 274, distance: 130.0
click at [521, 253] on button "10 min radio_button_unchecked" at bounding box center [538, 261] width 80 height 29
click at [354, 283] on mat-icon "play_circle_filled" at bounding box center [350, 286] width 20 height 20
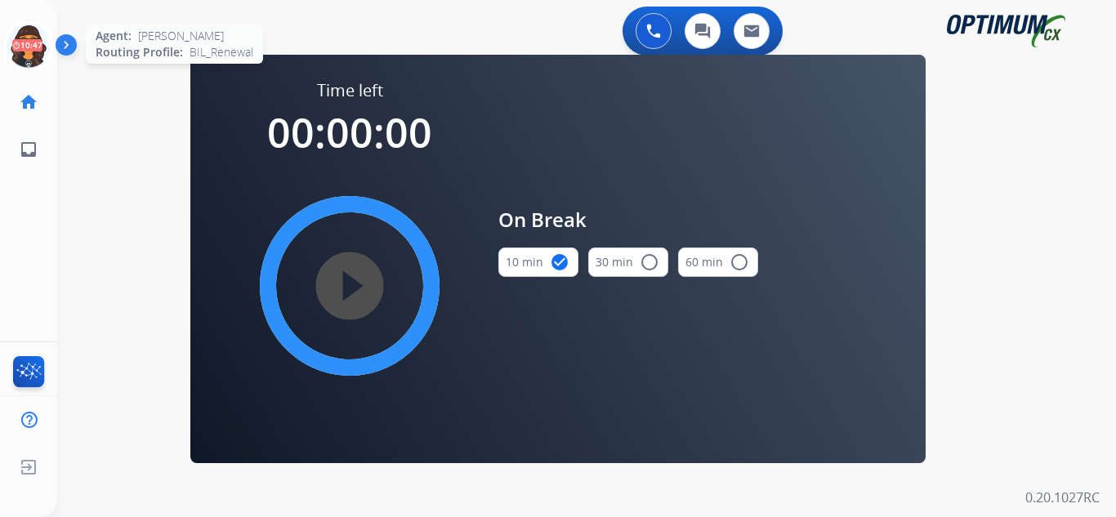
click at [31, 51] on icon at bounding box center [28, 46] width 53 height 53
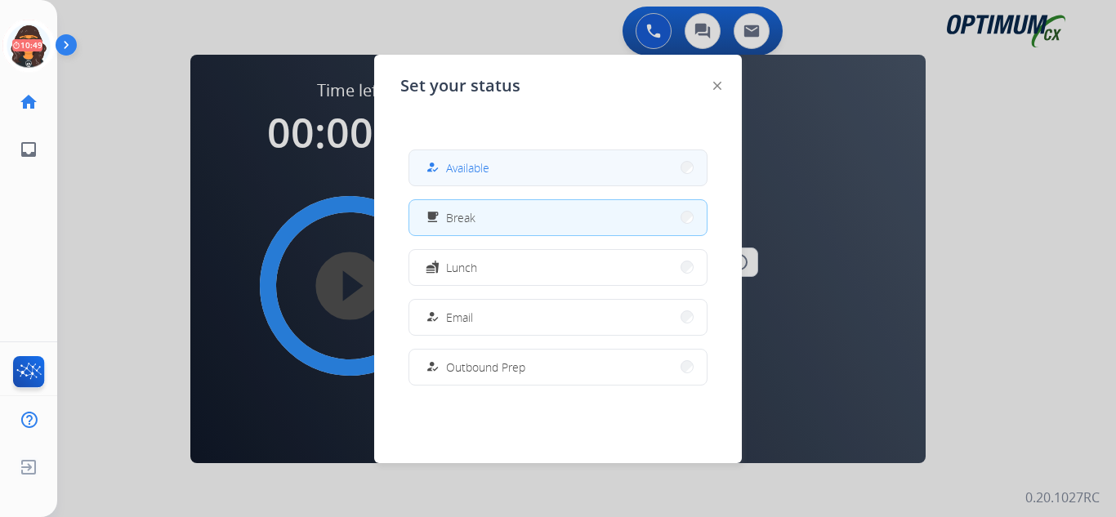
click at [484, 167] on span "Available" at bounding box center [467, 167] width 43 height 17
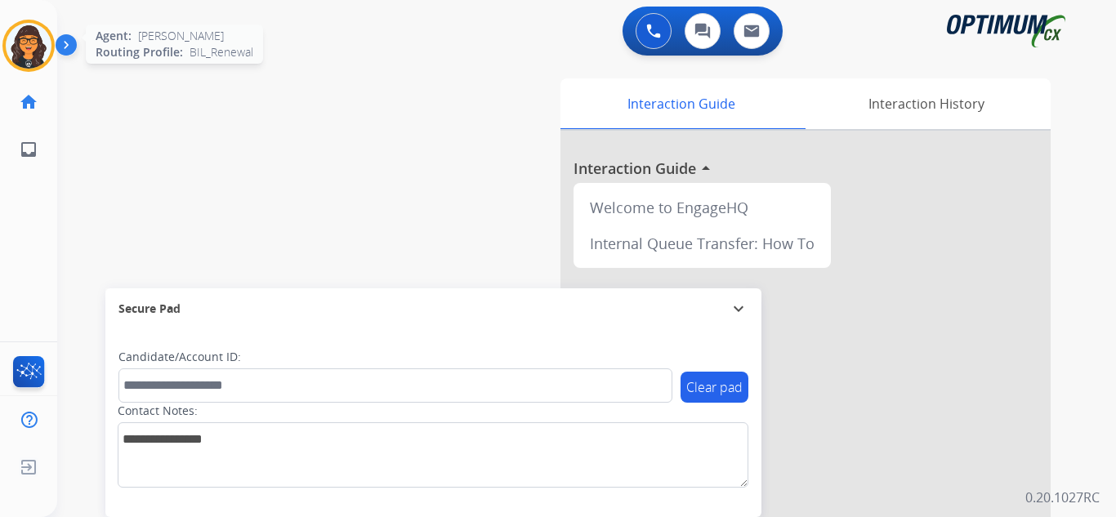
click at [33, 52] on img at bounding box center [29, 46] width 46 height 46
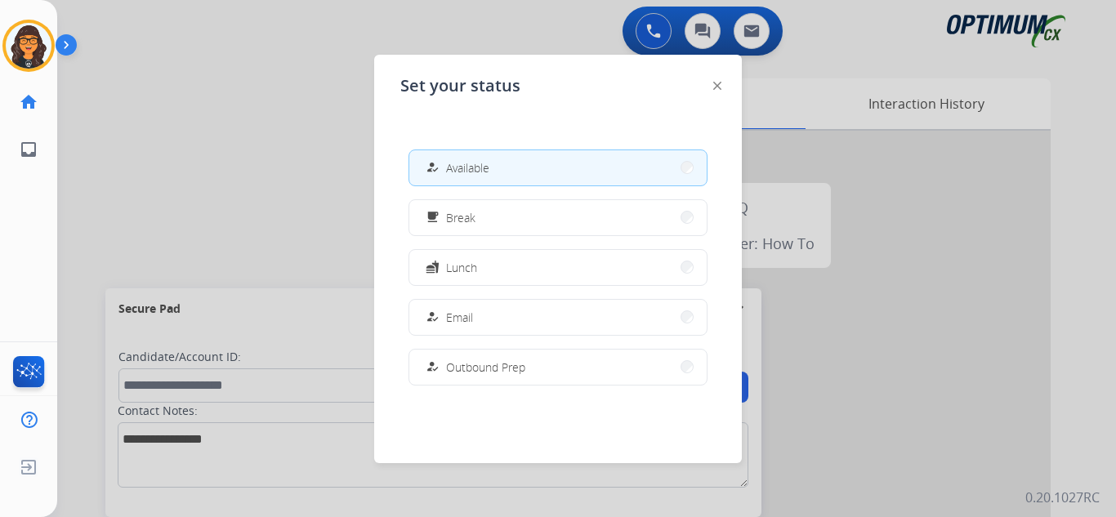
click at [720, 87] on img at bounding box center [717, 86] width 8 height 8
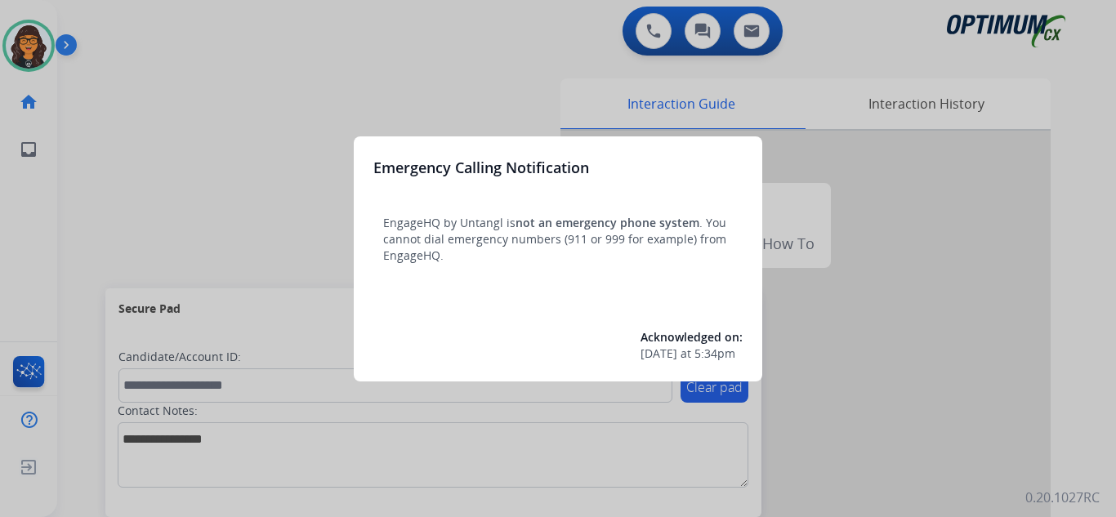
click at [104, 30] on div at bounding box center [558, 258] width 1116 height 517
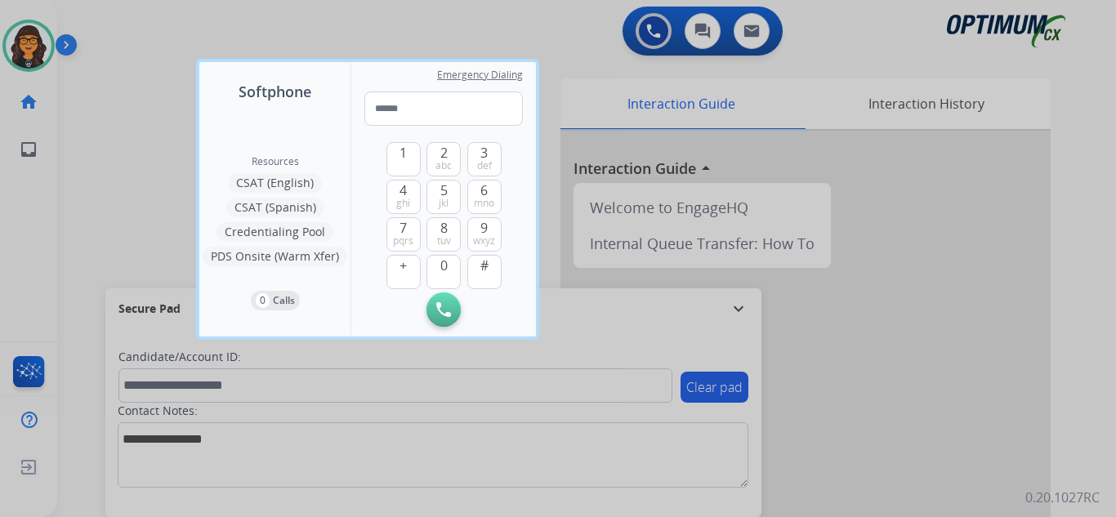
click at [104, 30] on div at bounding box center [558, 258] width 1116 height 517
